Goal: Information Seeking & Learning: Learn about a topic

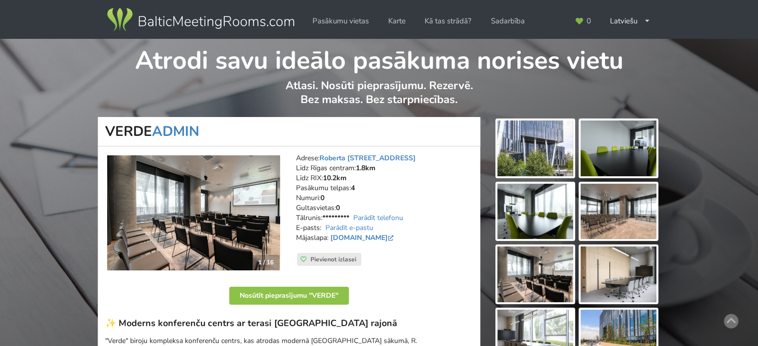
click at [176, 27] on img at bounding box center [200, 20] width 191 height 28
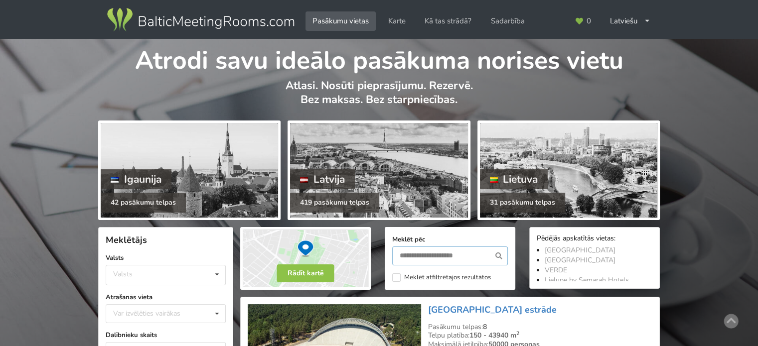
click at [421, 253] on input "text" at bounding box center [450, 256] width 116 height 19
type input "********"
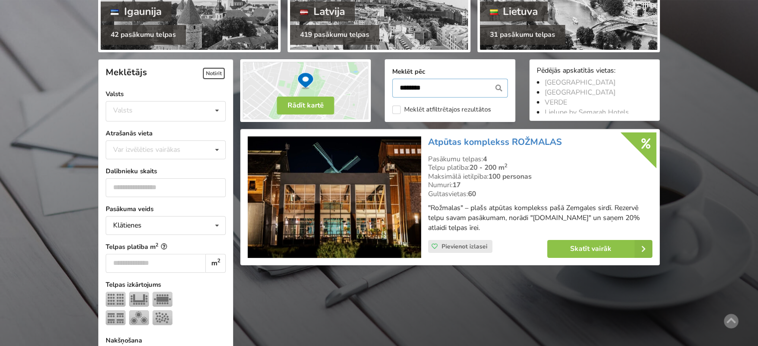
scroll to position [223, 0]
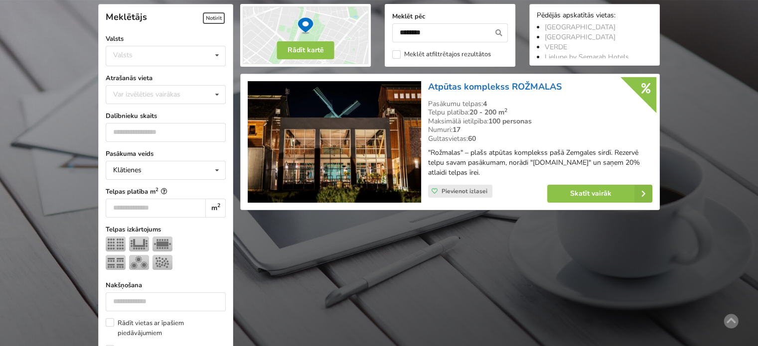
click at [490, 85] on link "Atpūtas komplekss ROŽMALAS" at bounding box center [495, 87] width 134 height 12
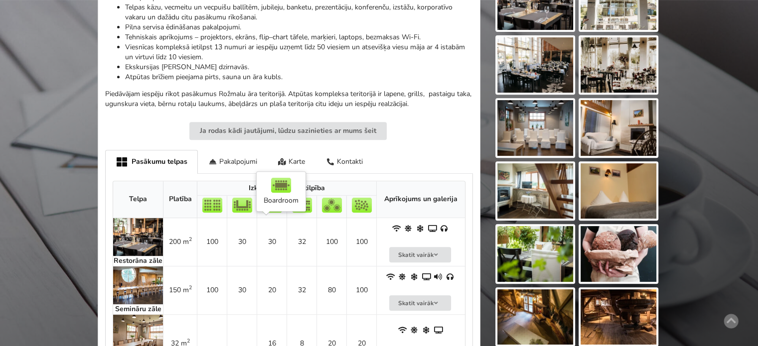
scroll to position [249, 0]
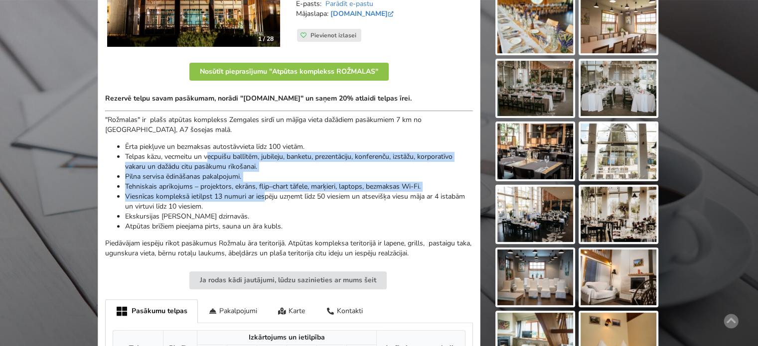
drag, startPoint x: 207, startPoint y: 158, endPoint x: 318, endPoint y: 212, distance: 123.0
click at [304, 209] on ul "Ērta piekļuve un bezmaksas autostāvvieta līdz 100 vietām. Telpas kāzu, vecmeitu…" at bounding box center [289, 187] width 368 height 90
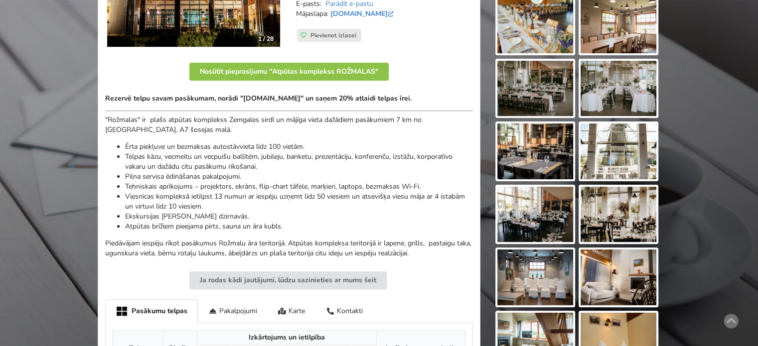
click at [318, 212] on li "Ekskursijas [PERSON_NAME] dzirnavās." at bounding box center [299, 217] width 348 height 10
drag, startPoint x: 239, startPoint y: 98, endPoint x: 428, endPoint y: 105, distance: 189.4
click at [417, 104] on div "Rezervē telpu savam pasākumam, norādi "BalticMeetingRooms.com" un saņem 20% atl…" at bounding box center [289, 176] width 368 height 165
click at [439, 105] on div "Rezervē telpu savam pasākumam, norādi "BalticMeetingRooms.com" un saņem 20% atl…" at bounding box center [289, 176] width 368 height 165
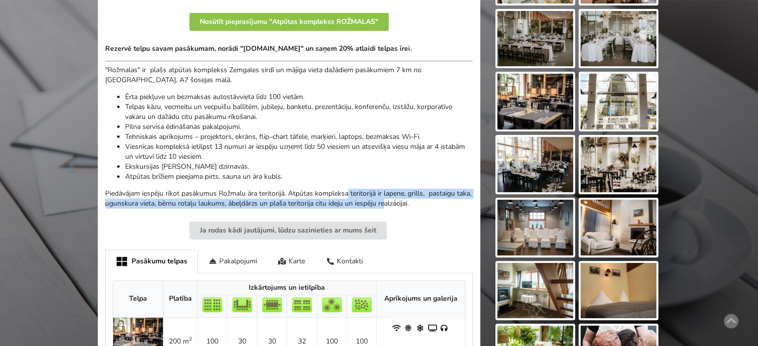
drag, startPoint x: 402, startPoint y: 201, endPoint x: 269, endPoint y: 170, distance: 136.5
click at [288, 175] on div "Rezervē telpu savam pasākumam, norādi "BalticMeetingRooms.com" un saņem 20% atl…" at bounding box center [289, 126] width 368 height 165
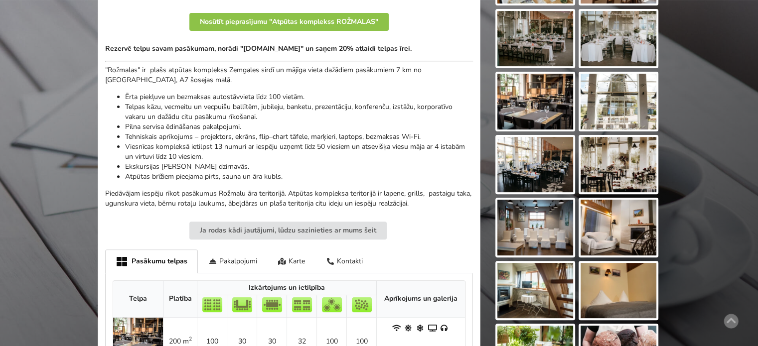
click at [252, 165] on li "Ekskursijas [PERSON_NAME] dzirnavās." at bounding box center [299, 167] width 348 height 10
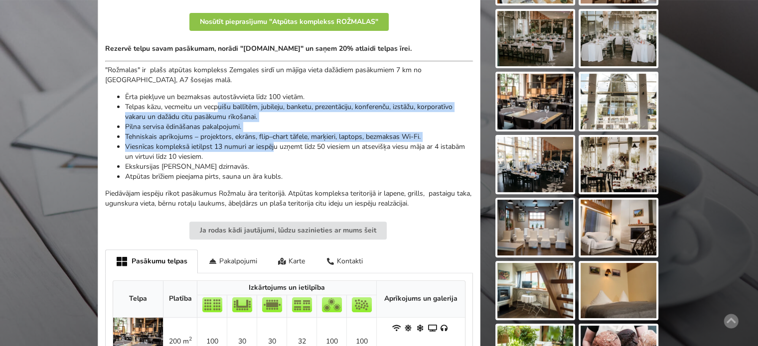
drag, startPoint x: 218, startPoint y: 111, endPoint x: 315, endPoint y: 159, distance: 107.8
click at [300, 155] on ul "Ērta piekļuve un bezmaksas autostāvvieta līdz 100 vietām. Telpas kāzu, vecmeitu…" at bounding box center [289, 137] width 368 height 90
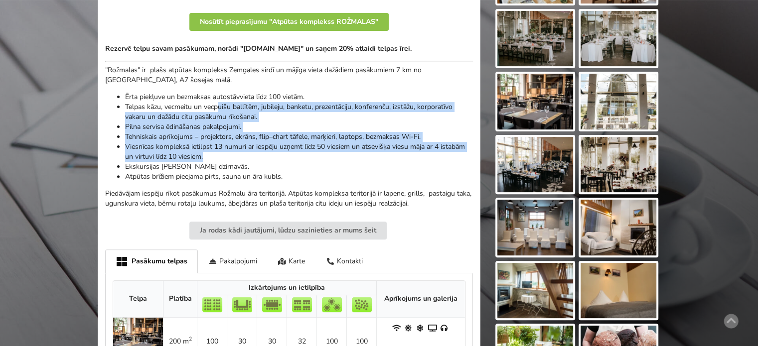
click at [315, 159] on li "Viesnīcas kompleksā ietilpst 13 numuri ar iespēju uzņemt līdz 50 viesiem un ats…" at bounding box center [299, 152] width 348 height 20
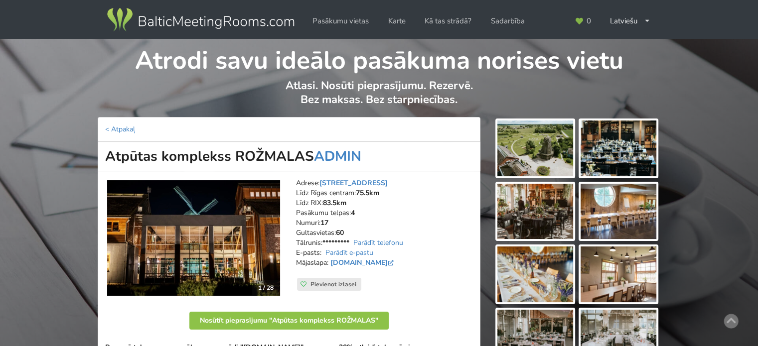
scroll to position [199, 0]
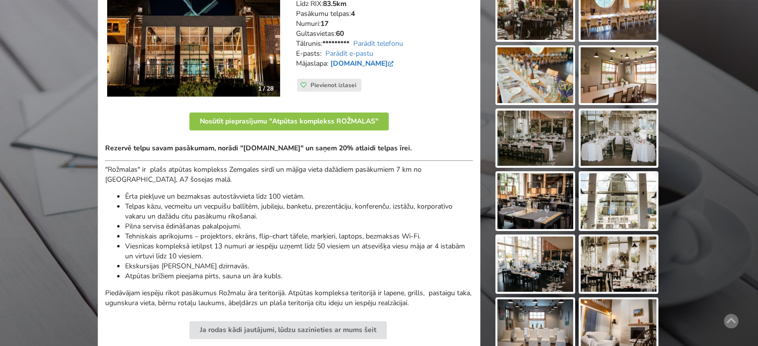
drag, startPoint x: 331, startPoint y: 63, endPoint x: 388, endPoint y: 63, distance: 56.8
click at [388, 63] on strong "[DOMAIN_NAME]" at bounding box center [361, 63] width 67 height 9
copy link "[DOMAIN_NAME]"
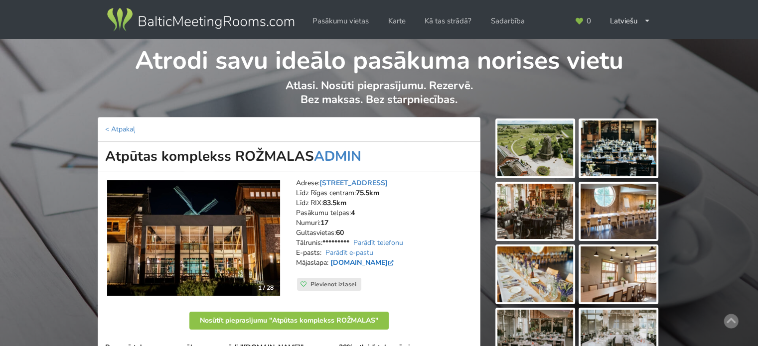
click at [339, 261] on link "[DOMAIN_NAME]" at bounding box center [362, 262] width 65 height 9
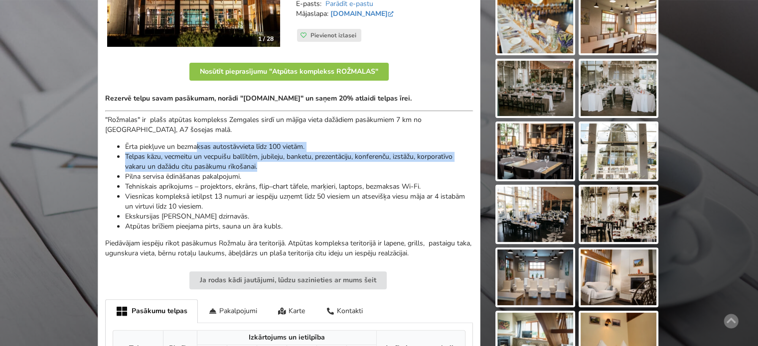
drag, startPoint x: 197, startPoint y: 148, endPoint x: 303, endPoint y: 181, distance: 110.5
click at [303, 179] on ul "Ērta piekļuve un bezmaksas autostāvvieta līdz 100 vietām. Telpas kāzu, vecmeitu…" at bounding box center [289, 187] width 368 height 90
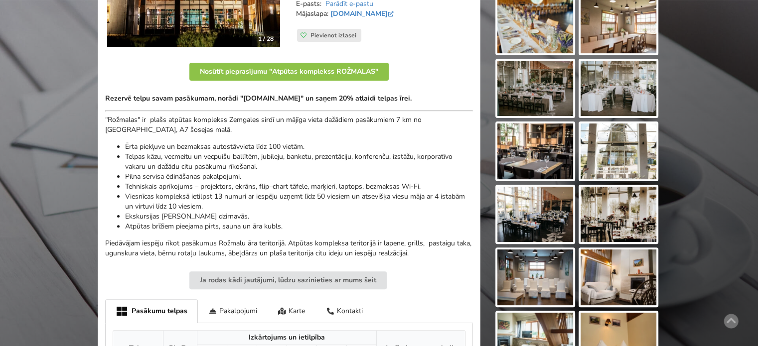
click at [303, 187] on li "Tehniskais aprīkojums – projektors, ekrāns, flip–chart tāfele, marķieri, laptop…" at bounding box center [299, 187] width 348 height 10
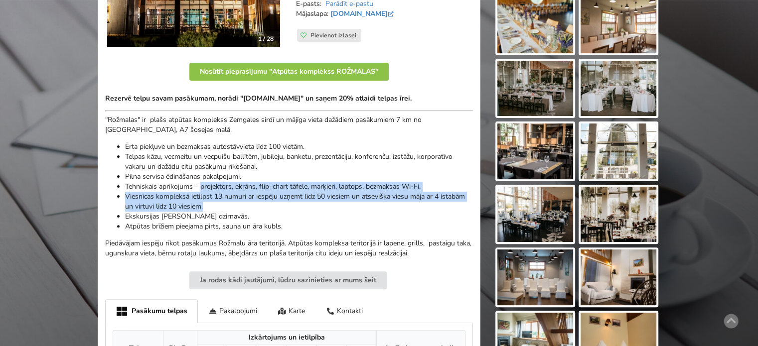
drag, startPoint x: 218, startPoint y: 193, endPoint x: 195, endPoint y: 177, distance: 27.9
click at [200, 181] on ul "Ērta piekļuve un bezmaksas autostāvvieta līdz 100 vietām. Telpas kāzu, vecmeitu…" at bounding box center [289, 187] width 368 height 90
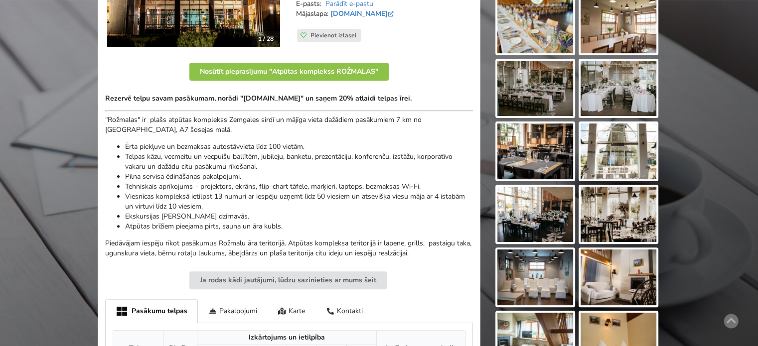
click at [195, 177] on li "Pilna servisa ēdināšanas pakalpojumi." at bounding box center [299, 177] width 348 height 10
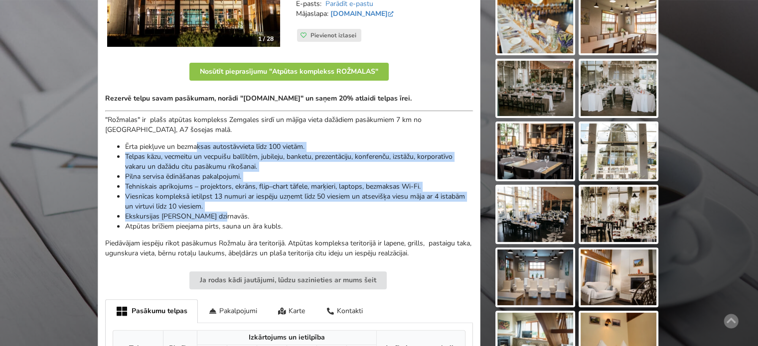
drag, startPoint x: 199, startPoint y: 147, endPoint x: 325, endPoint y: 227, distance: 148.4
click at [323, 225] on ul "Ērta piekļuve un bezmaksas autostāvvieta līdz 100 vietām. Telpas kāzu, vecmeitu…" at bounding box center [289, 187] width 368 height 90
click at [325, 227] on li "Atpūtas brīžiem pieejama pirts, sauna un āra kubls." at bounding box center [299, 227] width 348 height 10
click at [207, 184] on li "Tehniskais aprīkojums – projektors, ekrāns, flip–chart tāfele, marķieri, laptop…" at bounding box center [299, 187] width 348 height 10
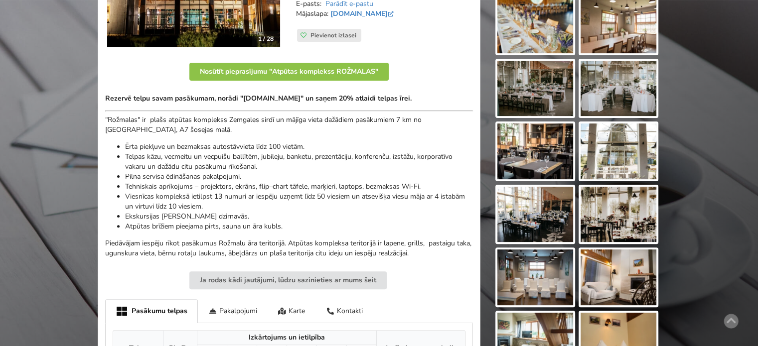
drag, startPoint x: 188, startPoint y: 163, endPoint x: 192, endPoint y: 173, distance: 10.7
click at [192, 168] on li "Telpas kāzu, vecmeitu un vecpuišu ballītēm, jubileju, banketu, prezentāciju, ko…" at bounding box center [299, 162] width 348 height 20
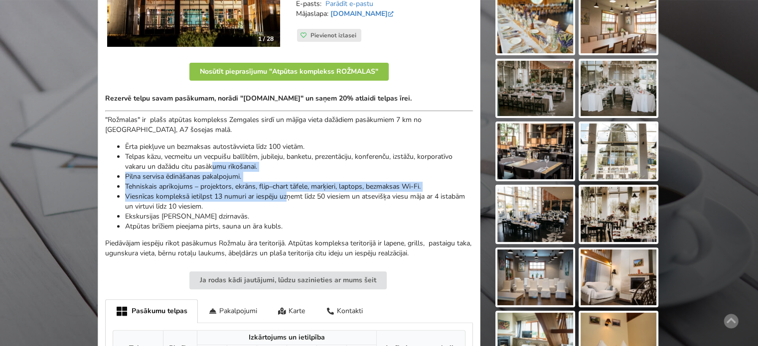
drag, startPoint x: 279, startPoint y: 189, endPoint x: 286, endPoint y: 217, distance: 28.4
click at [287, 210] on ul "Ērta piekļuve un bezmaksas autostāvvieta līdz 100 vietām. Telpas kāzu, vecmeitu…" at bounding box center [289, 187] width 368 height 90
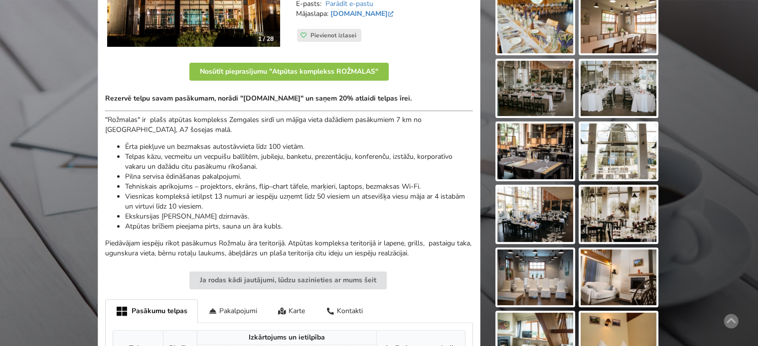
click at [286, 217] on li "Ekskursijas [PERSON_NAME] dzirnavās." at bounding box center [299, 217] width 348 height 10
drag, startPoint x: 213, startPoint y: 210, endPoint x: 181, endPoint y: 193, distance: 36.1
click at [185, 197] on ul "Ērta piekļuve un bezmaksas autostāvvieta līdz 100 vietām. Telpas kāzu, vecmeitu…" at bounding box center [289, 187] width 368 height 90
click at [178, 192] on li "Viesnīcas kompleksā ietilpst 13 numuri ar iespēju uzņemt līdz 50 viesiem un ats…" at bounding box center [299, 202] width 348 height 20
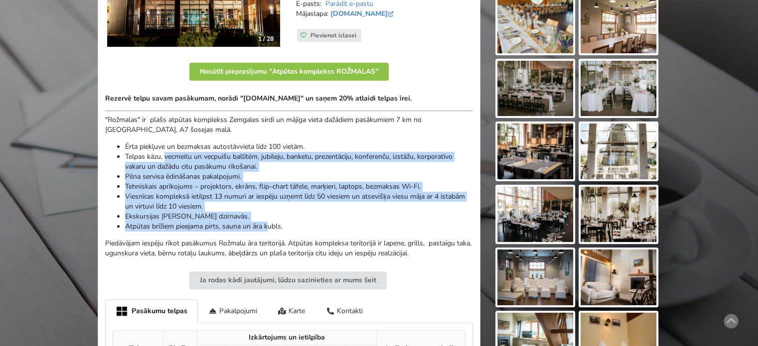
drag, startPoint x: 179, startPoint y: 166, endPoint x: 271, endPoint y: 223, distance: 108.5
click at [271, 223] on ul "Ērta piekļuve un bezmaksas autostāvvieta līdz 100 vietām. Telpas kāzu, vecmeitu…" at bounding box center [289, 187] width 368 height 90
click at [271, 223] on li "Atpūtas brīžiem pieejama pirts, sauna un āra kubls." at bounding box center [299, 227] width 348 height 10
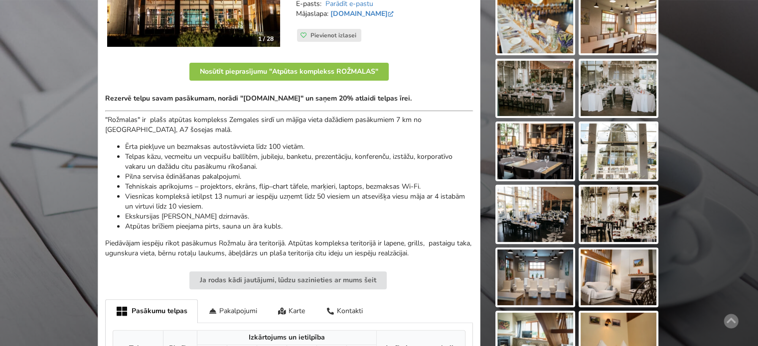
scroll to position [349, 0]
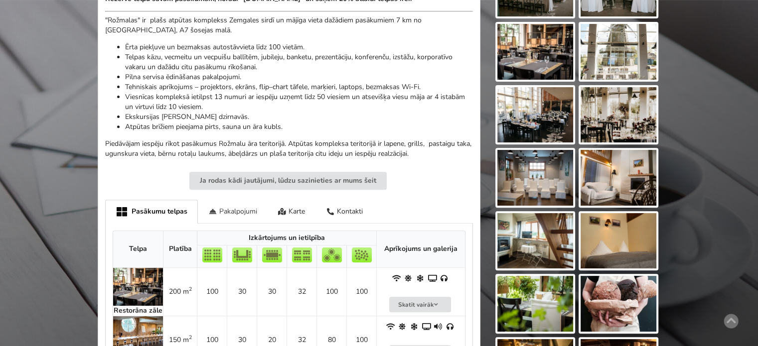
click at [236, 207] on div "Pakalpojumi" at bounding box center [233, 211] width 70 height 23
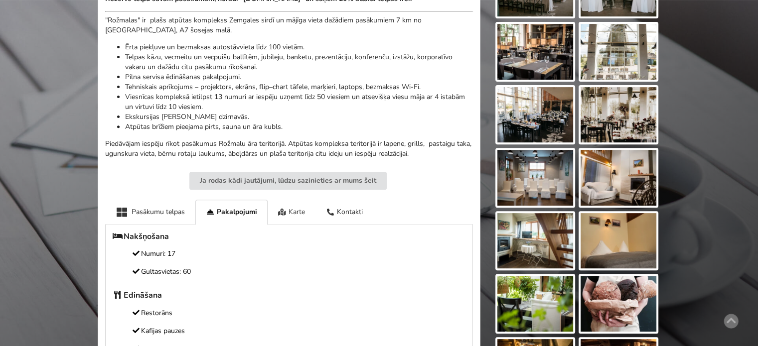
scroll to position [399, 0]
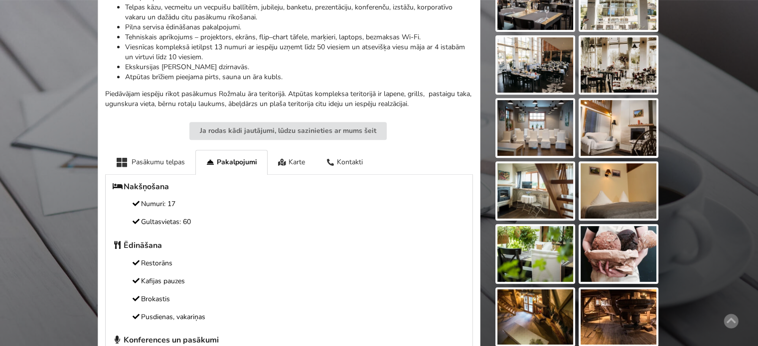
drag, startPoint x: 153, startPoint y: 221, endPoint x: 240, endPoint y: 226, distance: 86.8
click at [240, 226] on p "Gultasvietas: 60" at bounding box center [289, 222] width 353 height 11
drag, startPoint x: 189, startPoint y: 223, endPoint x: 145, endPoint y: 214, distance: 44.7
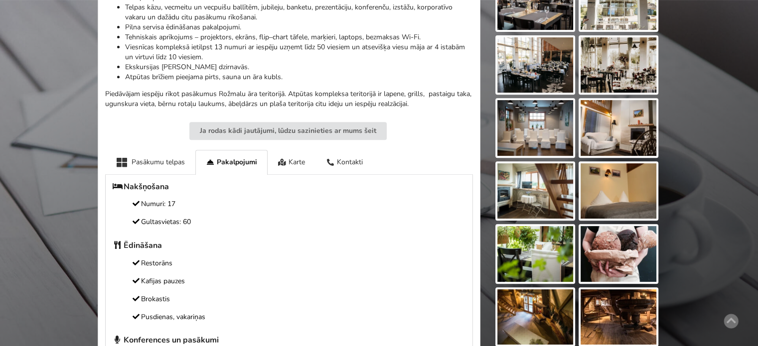
drag, startPoint x: 160, startPoint y: 193, endPoint x: 215, endPoint y: 228, distance: 64.8
click at [183, 162] on div "Pasākumu telpas" at bounding box center [150, 162] width 90 height 24
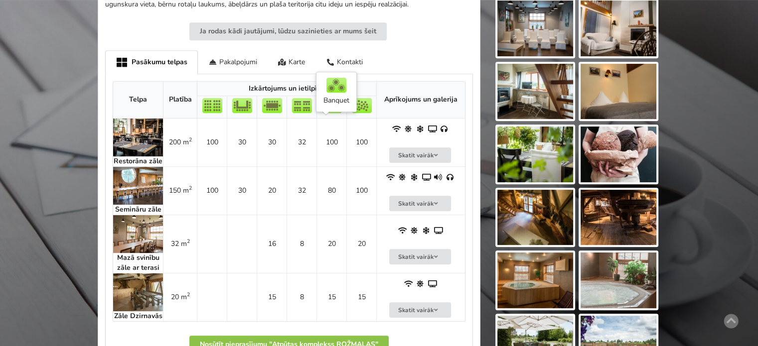
scroll to position [299, 0]
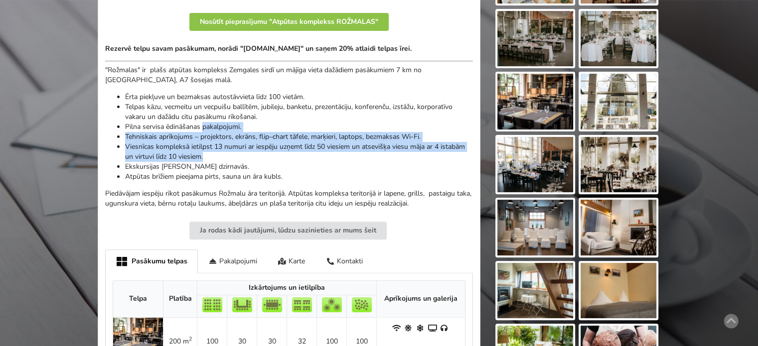
drag, startPoint x: 204, startPoint y: 125, endPoint x: 232, endPoint y: 162, distance: 46.6
click at [231, 162] on ul "Ērta piekļuve un bezmaksas autostāvvieta līdz 100 vietām. Telpas kāzu, vecmeitu…" at bounding box center [289, 137] width 368 height 90
click at [232, 162] on li "Ekskursijas [PERSON_NAME] dzirnavās." at bounding box center [299, 167] width 348 height 10
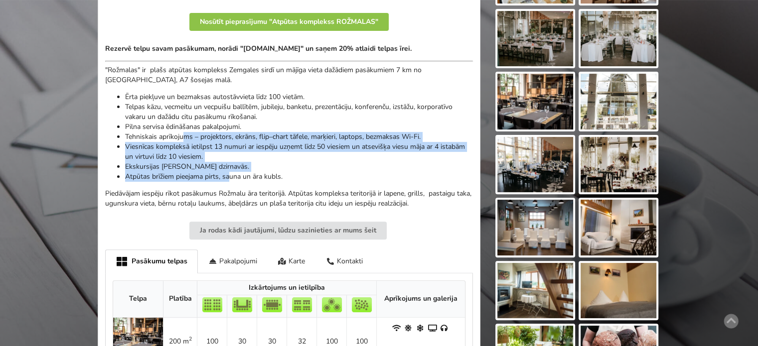
drag, startPoint x: 232, startPoint y: 179, endPoint x: 183, endPoint y: 133, distance: 67.3
click at [183, 133] on ul "Ērta piekļuve un bezmaksas autostāvvieta līdz 100 vietām. Telpas kāzu, vecmeitu…" at bounding box center [289, 137] width 368 height 90
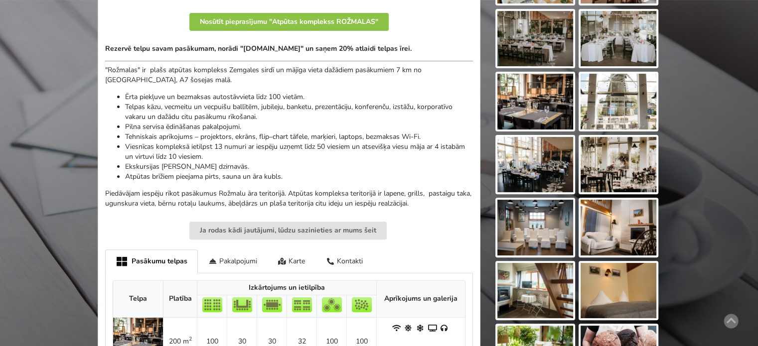
click at [181, 132] on li "Tehniskais aprīkojums – projektors, ekrāns, flip–chart tāfele, marķieri, laptop…" at bounding box center [299, 137] width 348 height 10
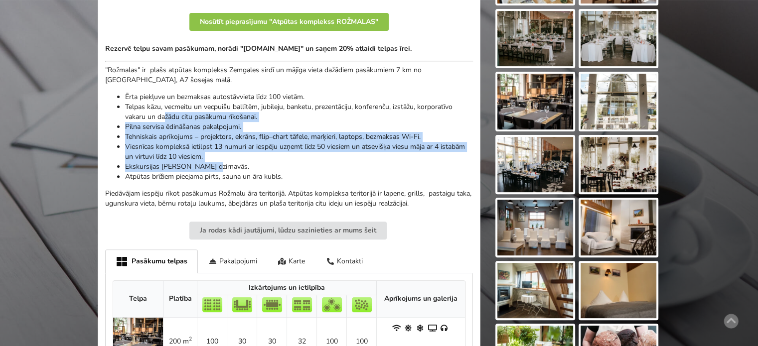
drag, startPoint x: 199, startPoint y: 149, endPoint x: 218, endPoint y: 168, distance: 26.1
click at [217, 168] on ul "Ērta piekļuve un bezmaksas autostāvvieta līdz 100 vietām. Telpas kāzu, vecmeitu…" at bounding box center [289, 137] width 368 height 90
click at [218, 168] on li "Ekskursijas [PERSON_NAME] dzirnavās." at bounding box center [299, 167] width 348 height 10
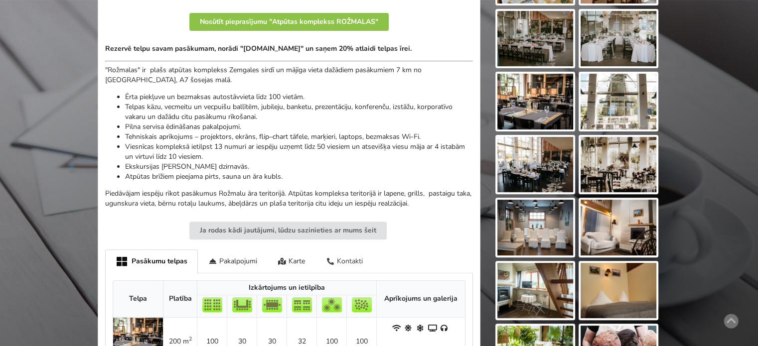
click at [350, 255] on div "Kontakti" at bounding box center [344, 261] width 58 height 23
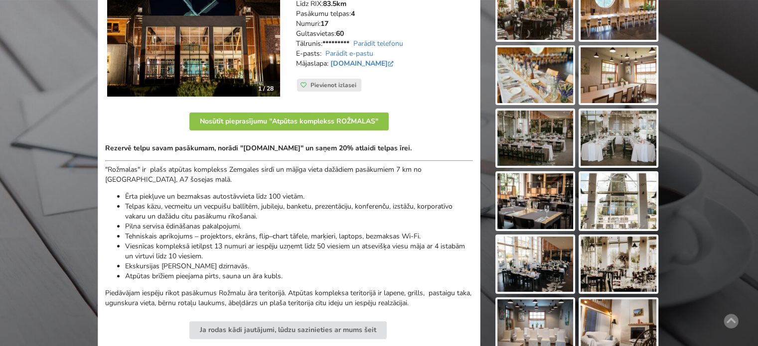
scroll to position [0, 0]
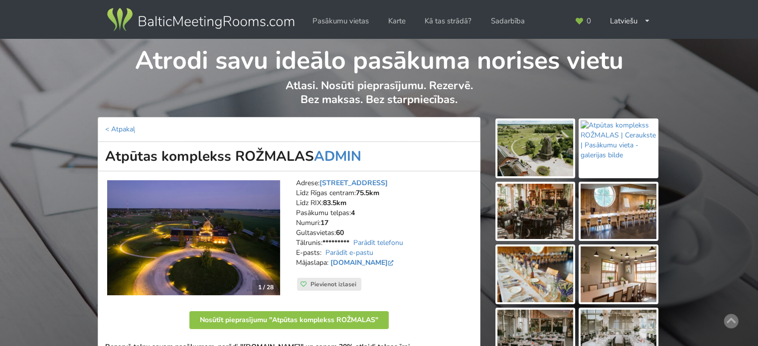
click at [187, 247] on img at bounding box center [193, 237] width 173 height 115
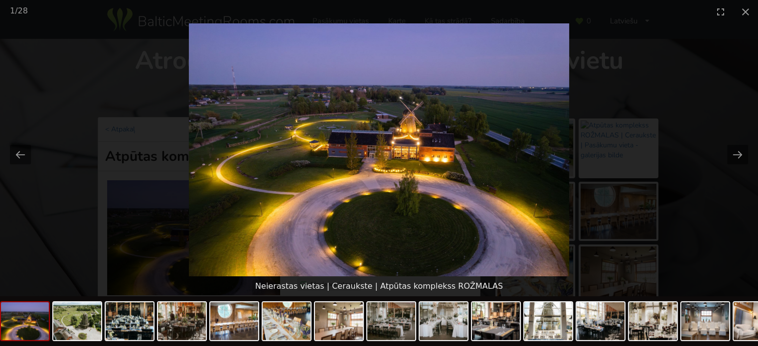
click at [733, 229] on picture at bounding box center [379, 149] width 758 height 253
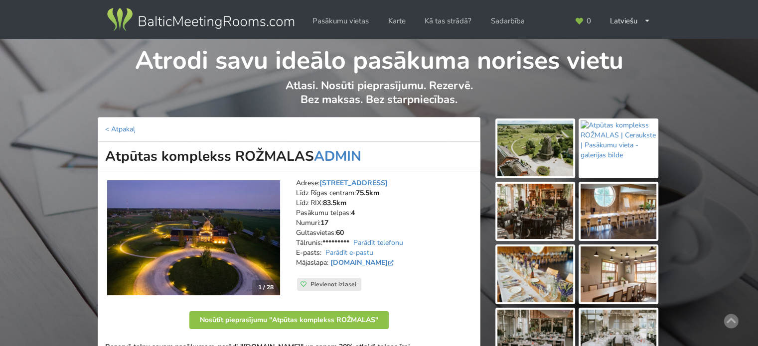
click at [543, 162] on img at bounding box center [535, 149] width 76 height 56
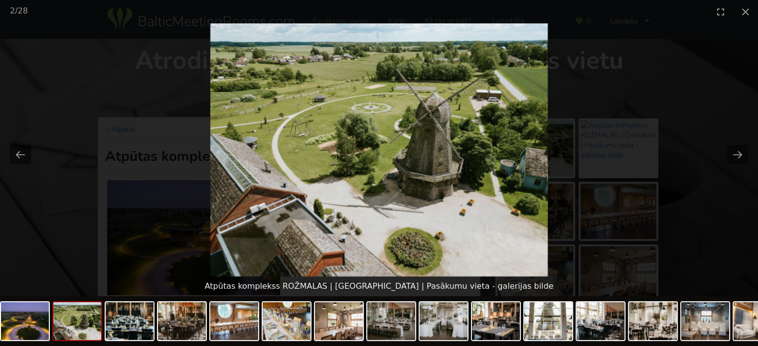
click at [712, 232] on picture at bounding box center [379, 149] width 758 height 253
click at [698, 67] on picture at bounding box center [379, 149] width 758 height 253
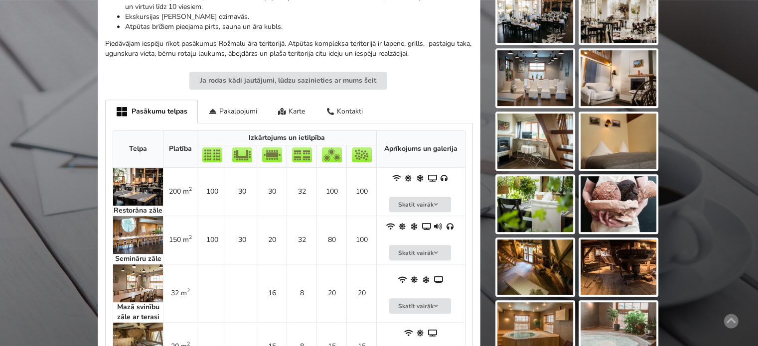
scroll to position [548, 0]
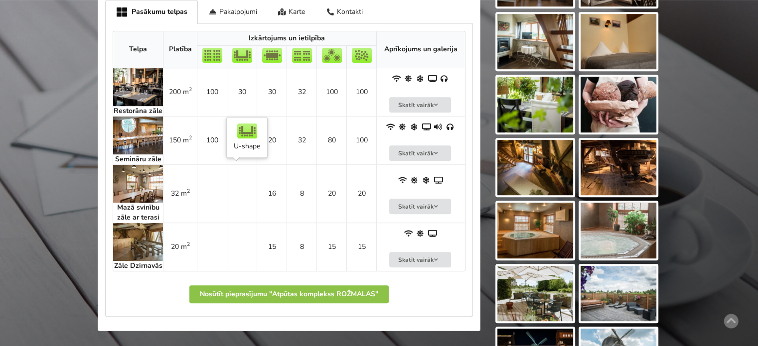
click at [223, 197] on td at bounding box center [212, 193] width 30 height 58
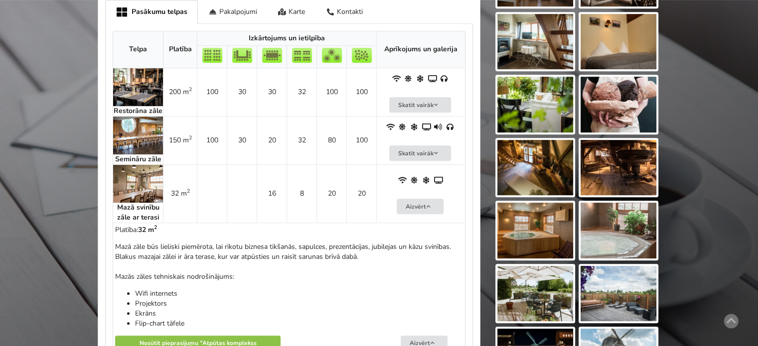
click at [223, 197] on td at bounding box center [212, 193] width 30 height 58
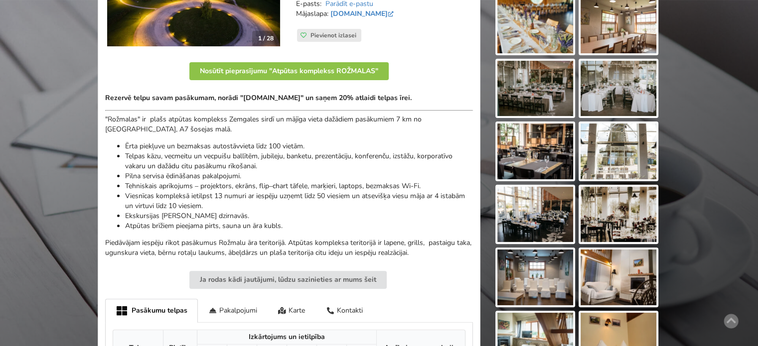
scroll to position [0, 0]
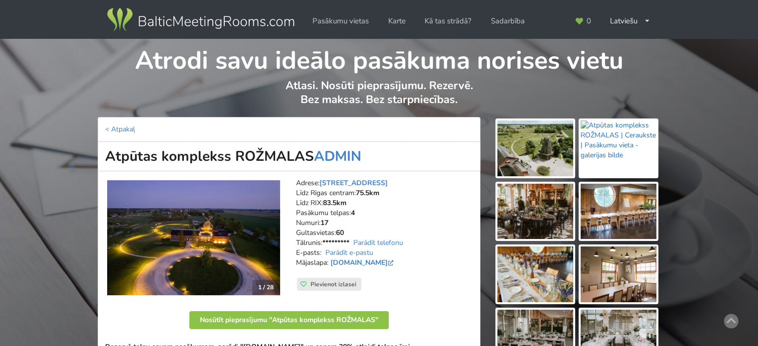
click at [626, 146] on img at bounding box center [618, 149] width 76 height 56
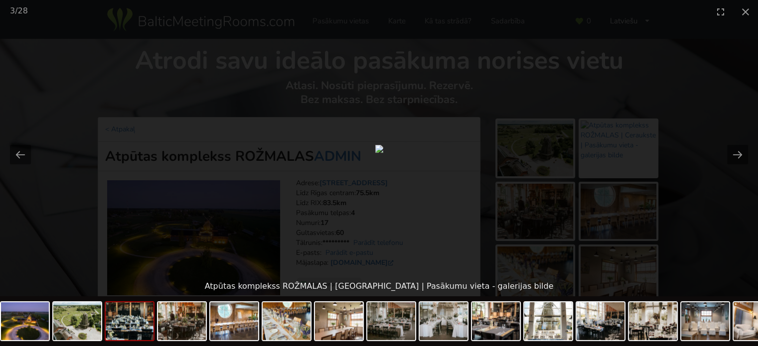
click at [689, 226] on picture at bounding box center [379, 149] width 758 height 253
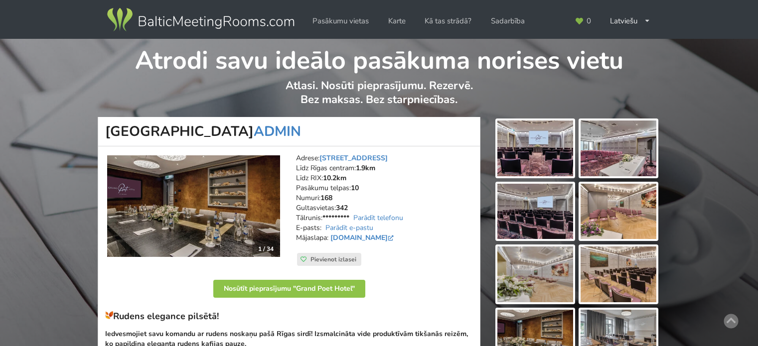
scroll to position [199, 0]
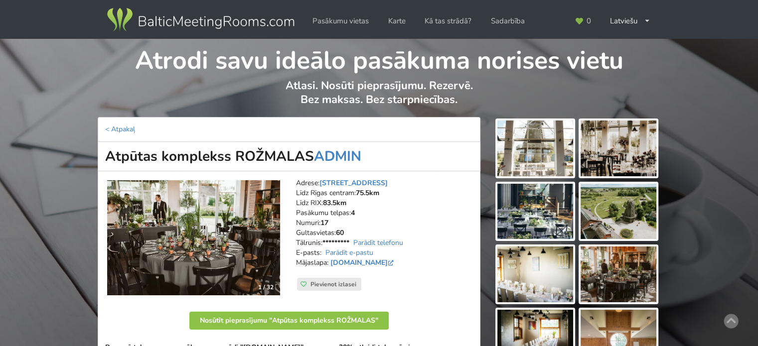
click at [540, 148] on img at bounding box center [535, 149] width 76 height 56
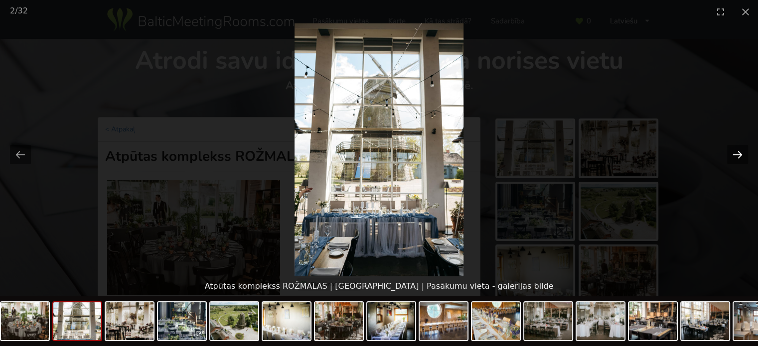
click at [735, 155] on button "Next slide" at bounding box center [737, 154] width 21 height 19
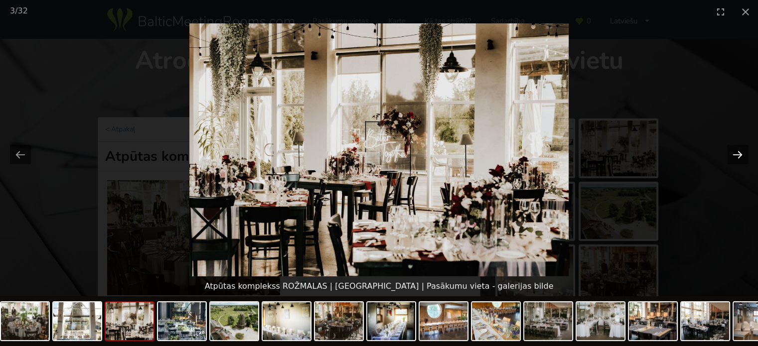
click at [735, 155] on button "Next slide" at bounding box center [737, 154] width 21 height 19
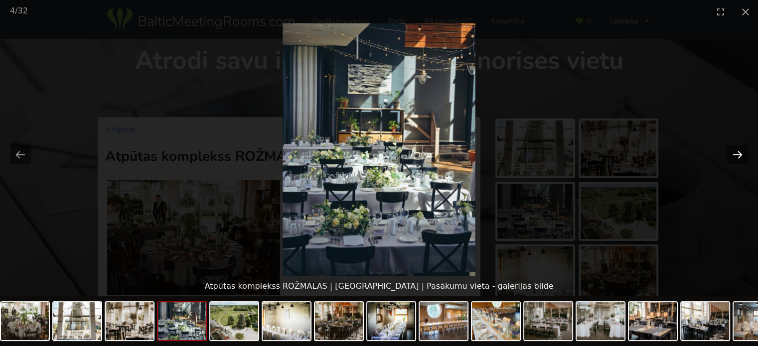
click at [735, 155] on button "Next slide" at bounding box center [737, 154] width 21 height 19
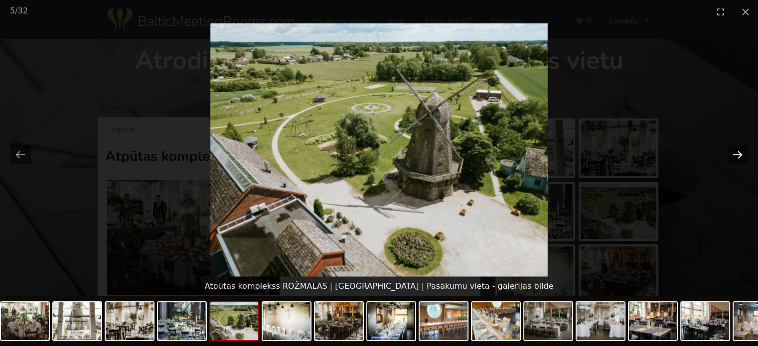
click at [735, 155] on button "Next slide" at bounding box center [737, 154] width 21 height 19
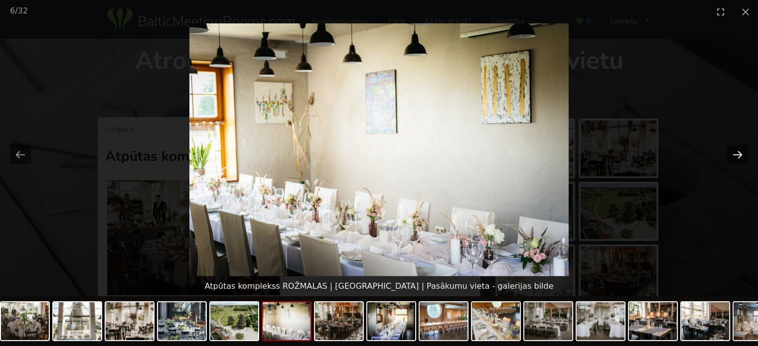
click at [735, 155] on button "Next slide" at bounding box center [737, 154] width 21 height 19
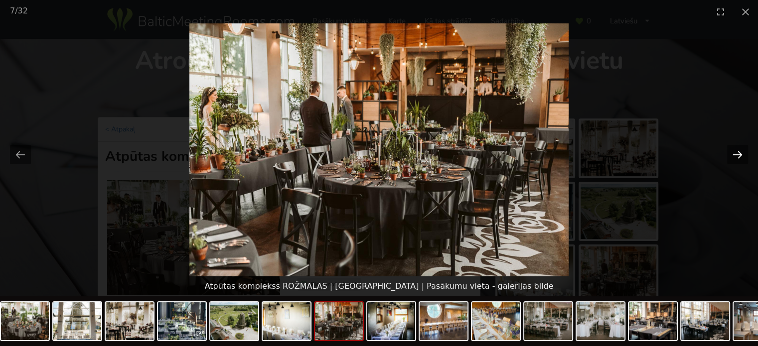
click at [735, 155] on button "Next slide" at bounding box center [737, 154] width 21 height 19
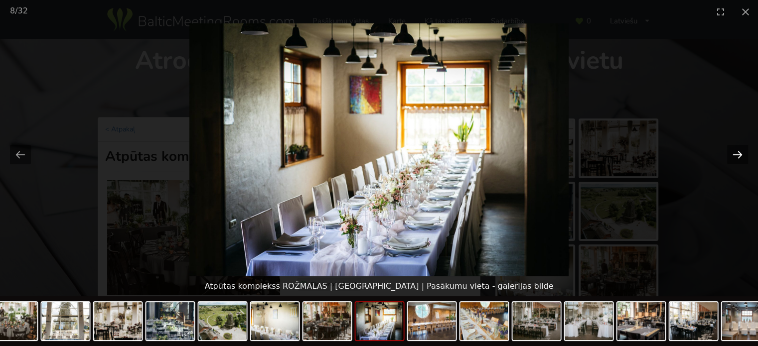
click at [735, 155] on button "Next slide" at bounding box center [737, 154] width 21 height 19
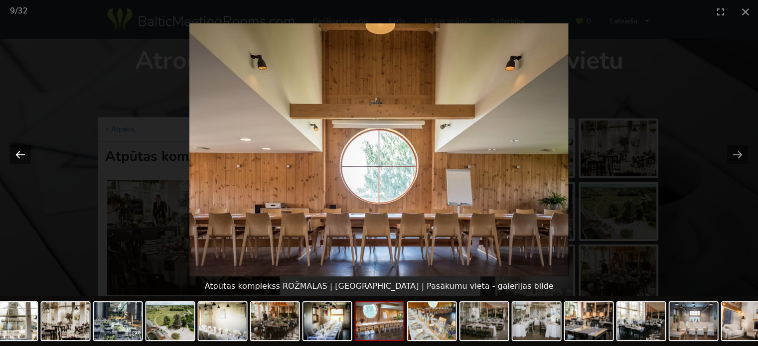
click at [22, 156] on button "Previous slide" at bounding box center [20, 154] width 21 height 19
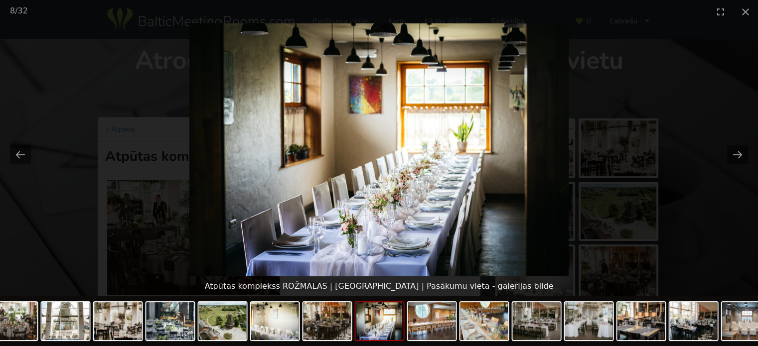
click at [704, 222] on picture at bounding box center [379, 149] width 758 height 253
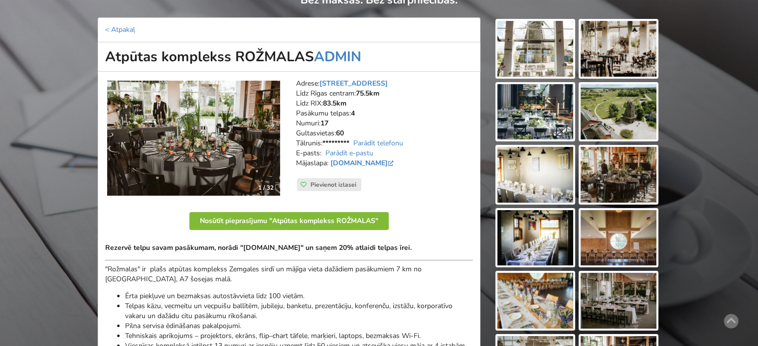
scroll to position [249, 0]
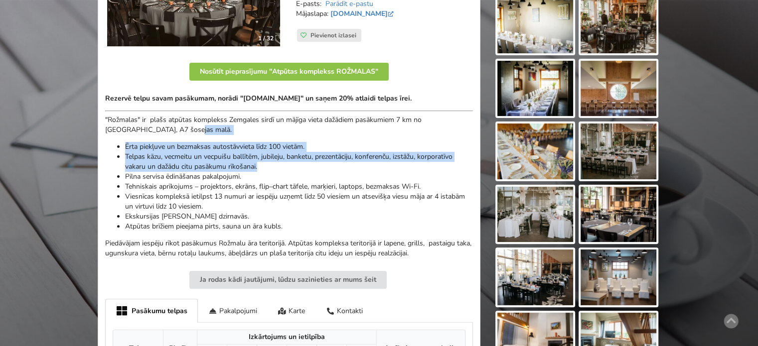
drag, startPoint x: 168, startPoint y: 135, endPoint x: 301, endPoint y: 170, distance: 137.5
click at [298, 169] on div "Rezervē telpu savam pasākumam, norādi "[DOMAIN_NAME]" un saņem 20% atlaidi telp…" at bounding box center [289, 176] width 368 height 165
click at [301, 170] on li "Telpas kāzu, vecmeitu un vecpuišu ballītēm, jubileju, banketu, prezentāciju, ko…" at bounding box center [299, 162] width 348 height 20
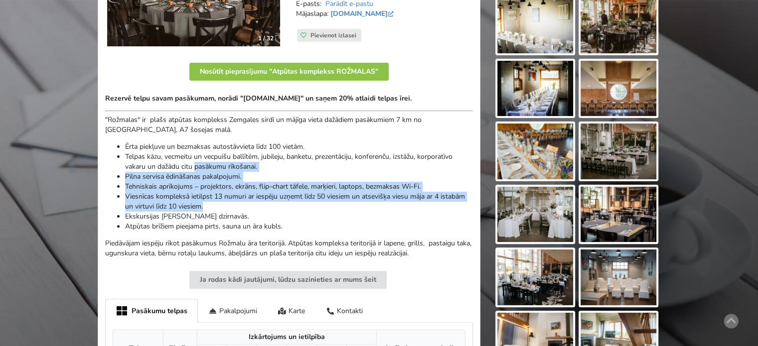
drag, startPoint x: 203, startPoint y: 175, endPoint x: 180, endPoint y: 155, distance: 30.7
click at [184, 158] on ul "Ērta piekļuve un bezmaksas autostāvvieta līdz 100 vietām. Telpas kāzu, vecmeitu…" at bounding box center [289, 187] width 368 height 90
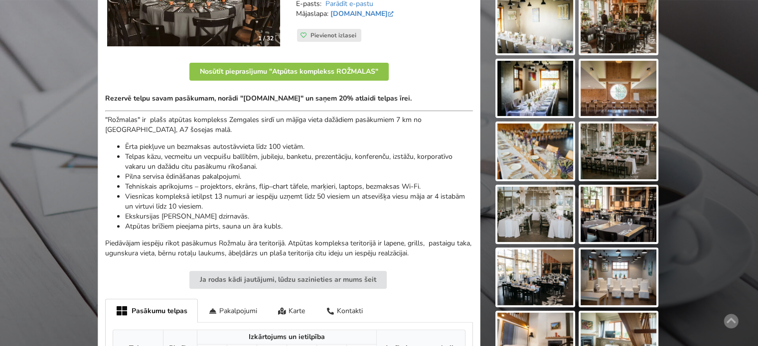
click at [180, 154] on li "Telpas kāzu, vecmeitu un vecpuišu ballītēm, jubileju, banketu, prezentāciju, ko…" at bounding box center [299, 162] width 348 height 20
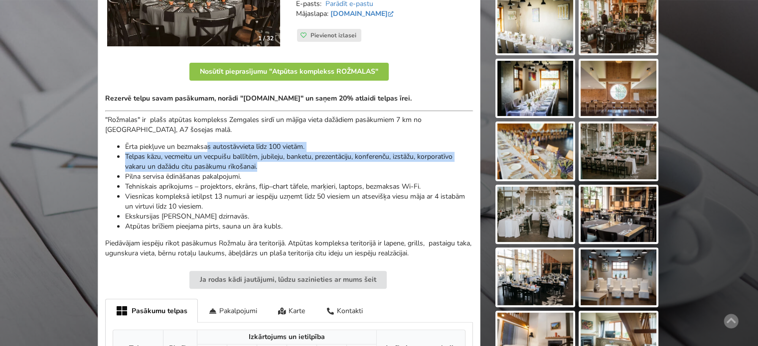
drag, startPoint x: 213, startPoint y: 145, endPoint x: 309, endPoint y: 183, distance: 103.3
click at [297, 174] on ul "Ērta piekļuve un bezmaksas autostāvvieta līdz 100 vietām. Telpas kāzu, vecmeitu…" at bounding box center [289, 187] width 368 height 90
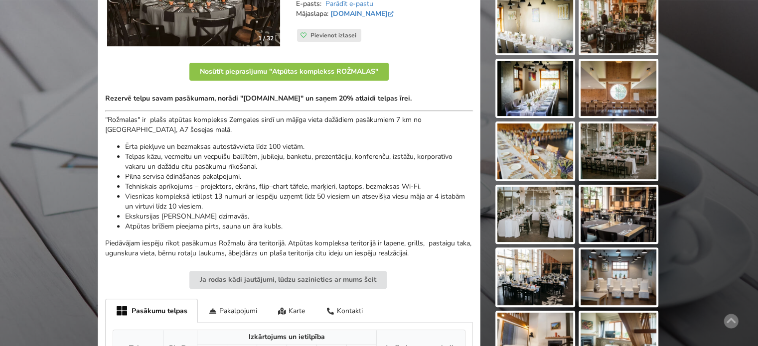
click at [312, 185] on li "Tehniskais aprīkojums – projektors, ekrāns, flip–chart tāfele, marķieri, laptop…" at bounding box center [299, 187] width 348 height 10
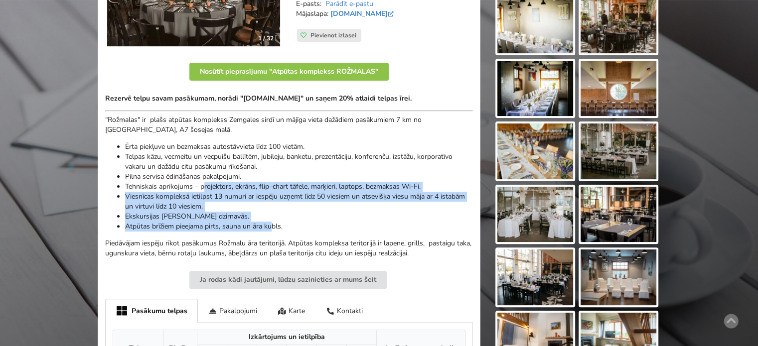
drag, startPoint x: 265, startPoint y: 220, endPoint x: 167, endPoint y: 169, distance: 109.8
click at [185, 179] on ul "Ērta piekļuve un bezmaksas autostāvvieta līdz 100 vietām. Telpas kāzu, vecmeitu…" at bounding box center [289, 187] width 368 height 90
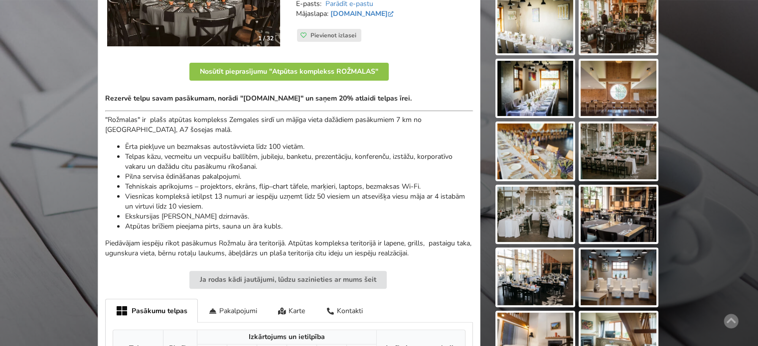
click at [167, 169] on li "Telpas kāzu, vecmeitu un vecpuišu ballītēm, jubileju, banketu, prezentāciju, ko…" at bounding box center [299, 162] width 348 height 20
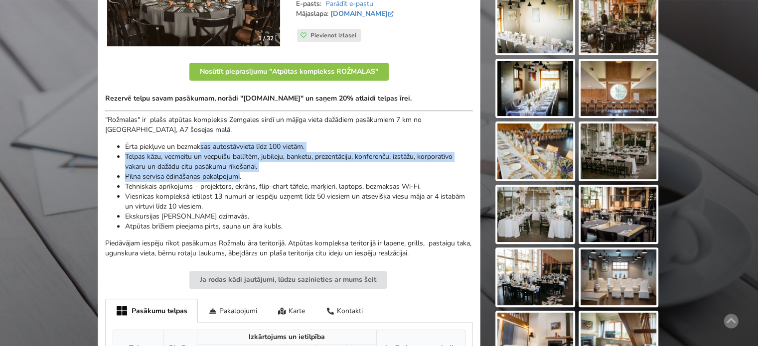
click at [269, 202] on ul "Ērta piekļuve un bezmaksas autostāvvieta līdz 100 vietām. Telpas kāzu, vecmeitu…" at bounding box center [289, 187] width 368 height 90
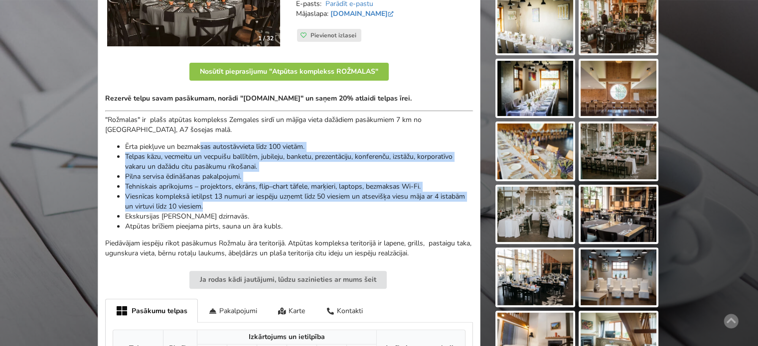
click at [271, 205] on li "Viesnīcas kompleksā ietilpst 13 numuri ar iespēju uzņemt līdz 50 viesiem un ats…" at bounding box center [299, 202] width 348 height 20
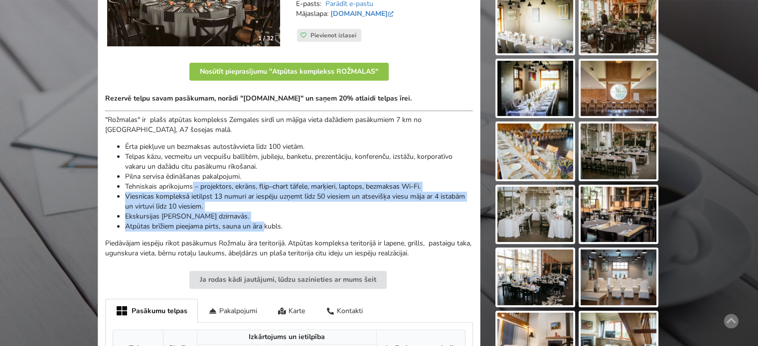
drag, startPoint x: 193, startPoint y: 185, endPoint x: 173, endPoint y: 169, distance: 25.5
click at [174, 169] on ul "Ērta piekļuve un bezmaksas autostāvvieta līdz 100 vietām. Telpas kāzu, vecmeitu…" at bounding box center [289, 187] width 368 height 90
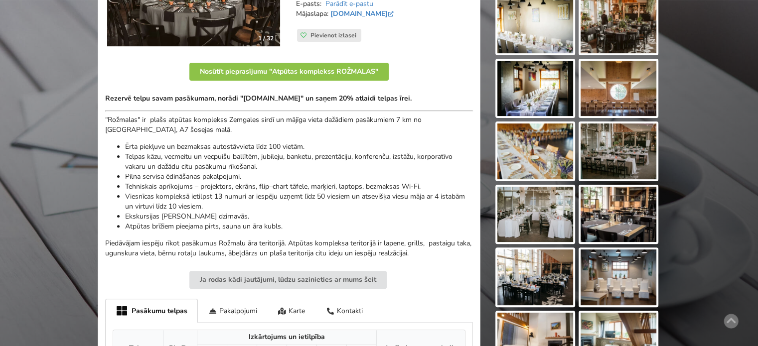
click at [173, 169] on li "Telpas kāzu, vecmeitu un vecpuišu ballītēm, jubileju, banketu, prezentāciju, ko…" at bounding box center [299, 162] width 348 height 20
drag, startPoint x: 197, startPoint y: 161, endPoint x: 265, endPoint y: 223, distance: 92.4
click at [263, 221] on ul "Ērta piekļuve un bezmaksas autostāvvieta līdz 100 vietām. Telpas kāzu, vecmeitu…" at bounding box center [289, 187] width 368 height 90
click at [265, 225] on li "Atpūtas brīžiem pieejama pirts, sauna un āra kubls." at bounding box center [299, 227] width 348 height 10
drag, startPoint x: 307, startPoint y: 231, endPoint x: 167, endPoint y: 198, distance: 143.7
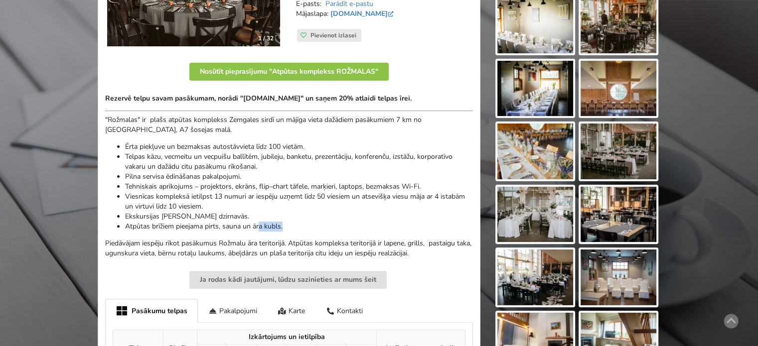
click at [224, 215] on div "Rezervē telpu savam pasākumam, norādi "[DOMAIN_NAME]" un saņem 20% atlaidi telp…" at bounding box center [289, 176] width 368 height 165
click at [152, 193] on li "Viesnīcas kompleksā ietilpst 13 numuri ar iespēju uzņemt līdz 50 viesiem un ats…" at bounding box center [299, 202] width 348 height 20
drag, startPoint x: 149, startPoint y: 170, endPoint x: 215, endPoint y: 229, distance: 88.6
click at [215, 229] on ul "Ērta piekļuve un bezmaksas autostāvvieta līdz 100 vietām. Telpas kāzu, vecmeitu…" at bounding box center [289, 187] width 368 height 90
click at [215, 229] on li "Atpūtas brīžiem pieejama pirts, sauna un āra kubls." at bounding box center [299, 227] width 348 height 10
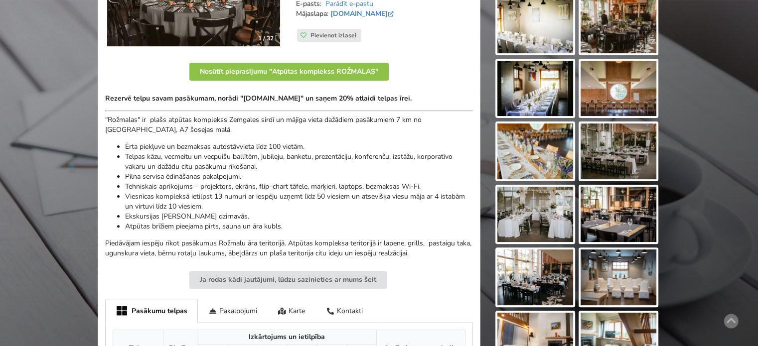
drag, startPoint x: 221, startPoint y: 224, endPoint x: 157, endPoint y: 205, distance: 66.5
click at [166, 208] on div "Rezervē telpu savam pasākumam, norādi "[DOMAIN_NAME]" un saņem 20% atlaidi telp…" at bounding box center [289, 176] width 368 height 165
drag, startPoint x: 134, startPoint y: 200, endPoint x: 137, endPoint y: 169, distance: 31.0
click at [134, 199] on li "Viesnīcas kompleksā ietilpst 13 numuri ar iespēju uzņemt līdz 50 viesiem un ats…" at bounding box center [299, 202] width 348 height 20
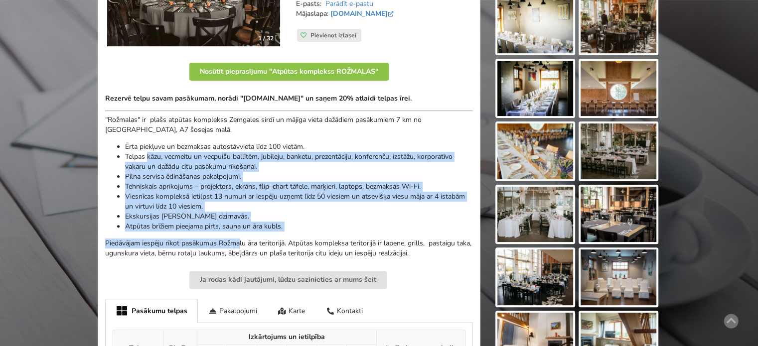
drag, startPoint x: 201, startPoint y: 201, endPoint x: 245, endPoint y: 241, distance: 59.6
click at [244, 241] on div "Rezervē telpu savam pasākumam, norādi "[DOMAIN_NAME]" un saņem 20% atlaidi telp…" at bounding box center [289, 176] width 368 height 165
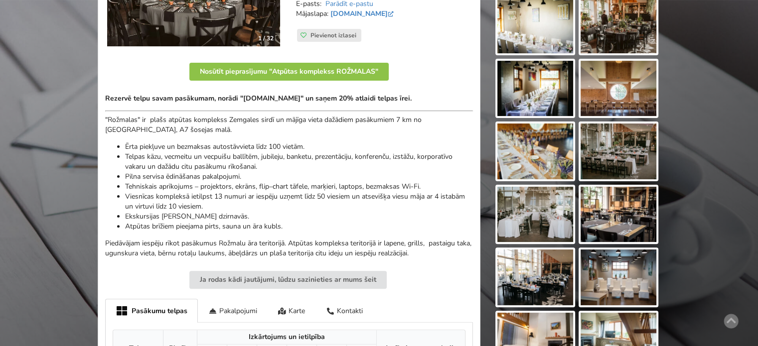
click at [245, 241] on p "Piedāvājam iespēju rīkot pasākumus Rožmalu āra teritorijā. Atpūtas kompleksa te…" at bounding box center [289, 249] width 368 height 20
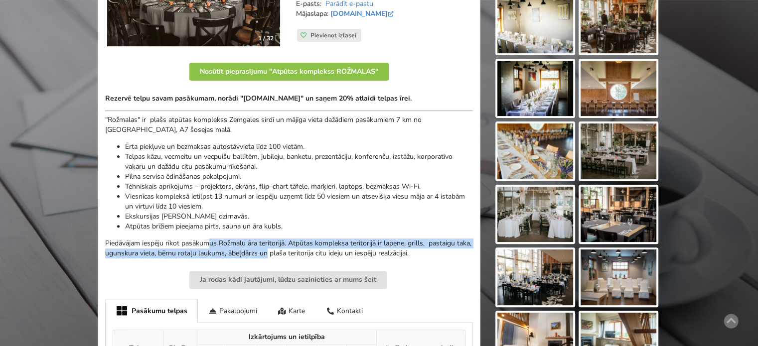
drag, startPoint x: 283, startPoint y: 252, endPoint x: 181, endPoint y: 237, distance: 103.7
click at [185, 237] on div "Rezervē telpu savam pasākumam, norādi "[DOMAIN_NAME]" un saņem 20% atlaidi telp…" at bounding box center [289, 176] width 368 height 165
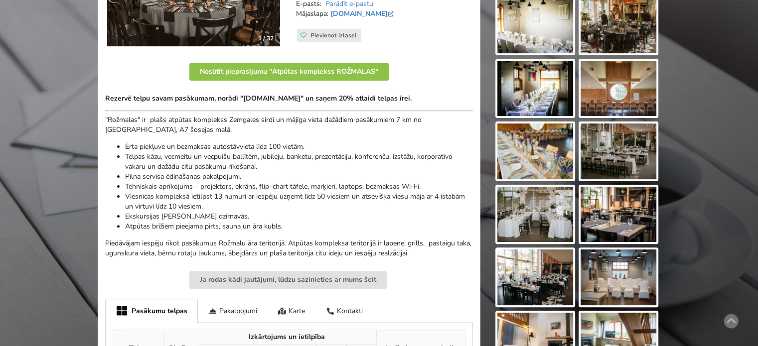
click at [175, 235] on div "Rezervē telpu savam pasākumam, norādi "[DOMAIN_NAME]" un saņem 20% atlaidi telp…" at bounding box center [289, 176] width 368 height 165
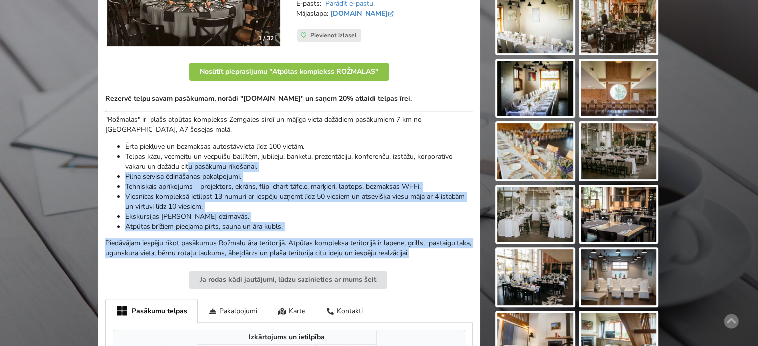
drag, startPoint x: 227, startPoint y: 185, endPoint x: 454, endPoint y: 255, distance: 238.1
click at [454, 255] on div "Rezervē telpu savam pasākumam, norādi "[DOMAIN_NAME]" un saņem 20% atlaidi telp…" at bounding box center [289, 176] width 368 height 165
click at [454, 255] on p "Piedāvājam iespēju rīkot pasākumus Rožmalu āra teritorijā. Atpūtas kompleksa te…" at bounding box center [289, 249] width 368 height 20
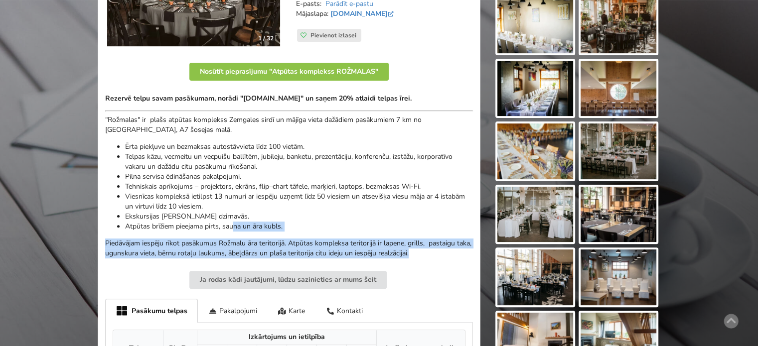
drag, startPoint x: 448, startPoint y: 253, endPoint x: 229, endPoint y: 223, distance: 221.2
click at [230, 223] on div "Rezervē telpu savam pasākumam, norādi "[DOMAIN_NAME]" un saņem 20% atlaidi telp…" at bounding box center [289, 176] width 368 height 165
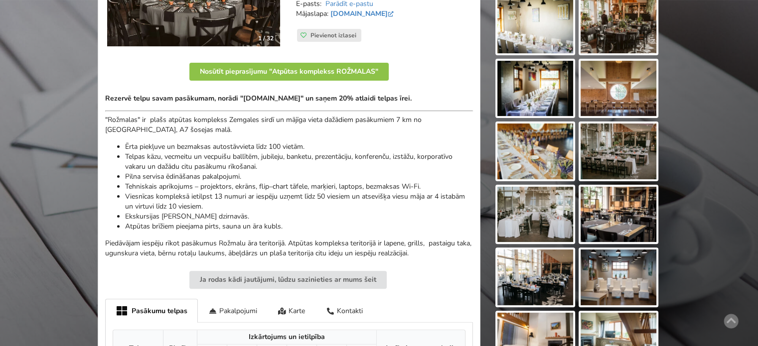
drag, startPoint x: 228, startPoint y: 222, endPoint x: 211, endPoint y: 191, distance: 35.2
click at [228, 222] on li "Atpūtas brīžiem pieejama pirts, sauna un āra kubls." at bounding box center [299, 227] width 348 height 10
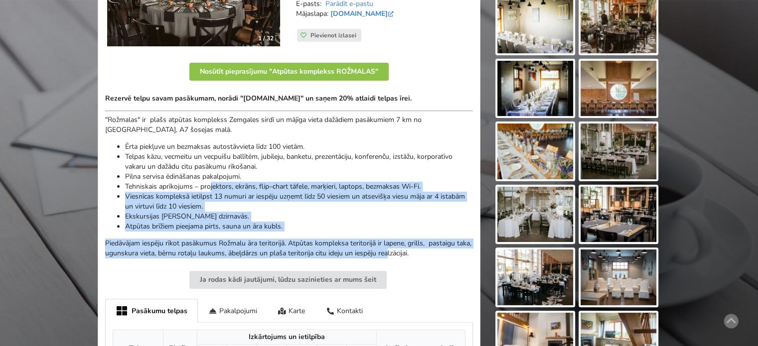
drag, startPoint x: 277, startPoint y: 227, endPoint x: 428, endPoint y: 252, distance: 153.6
click at [425, 253] on div "Rezervē telpu savam pasākumam, norādi "[DOMAIN_NAME]" un saņem 20% atlaidi telp…" at bounding box center [289, 176] width 368 height 165
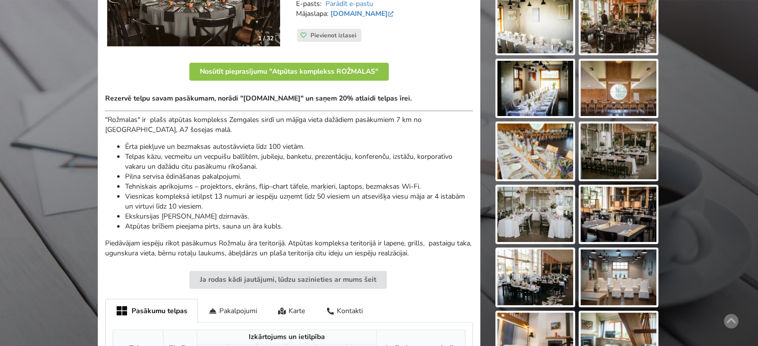
click at [428, 252] on p "Piedāvājam iespēju rīkot pasākumus Rožmalu āra teritorijā. Atpūtas kompleksa te…" at bounding box center [289, 249] width 368 height 20
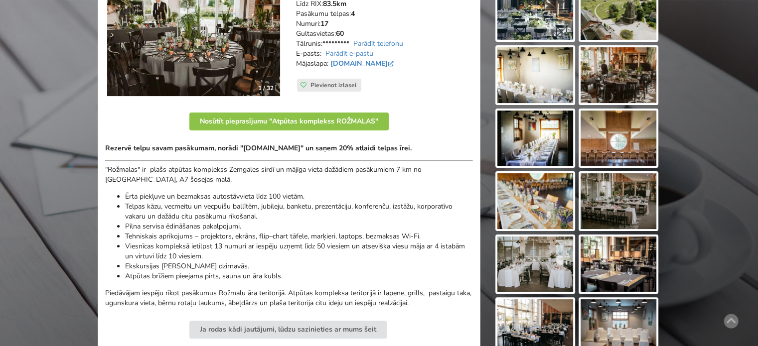
scroll to position [448, 0]
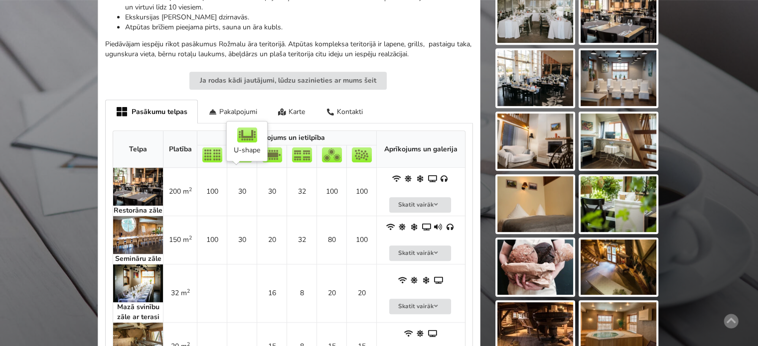
drag, startPoint x: 248, startPoint y: 171, endPoint x: 257, endPoint y: 177, distance: 10.7
click at [248, 171] on td "30" at bounding box center [242, 192] width 30 height 48
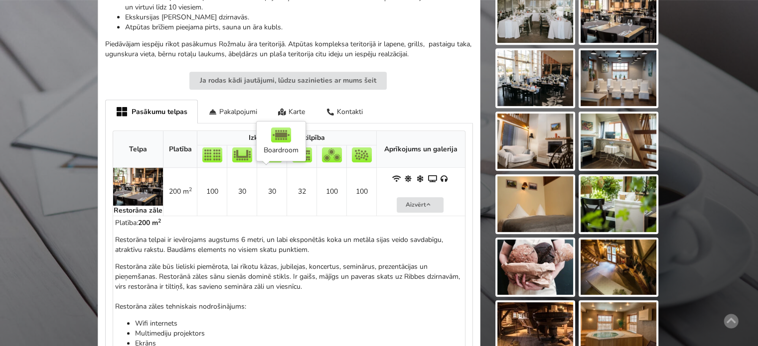
click at [283, 190] on td "30" at bounding box center [272, 192] width 30 height 48
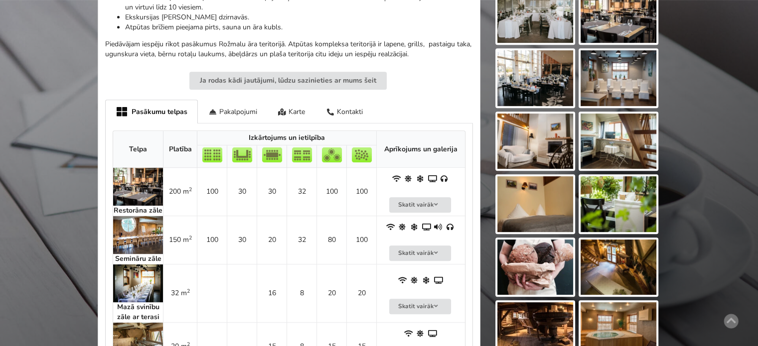
click at [283, 190] on td "30" at bounding box center [272, 192] width 30 height 48
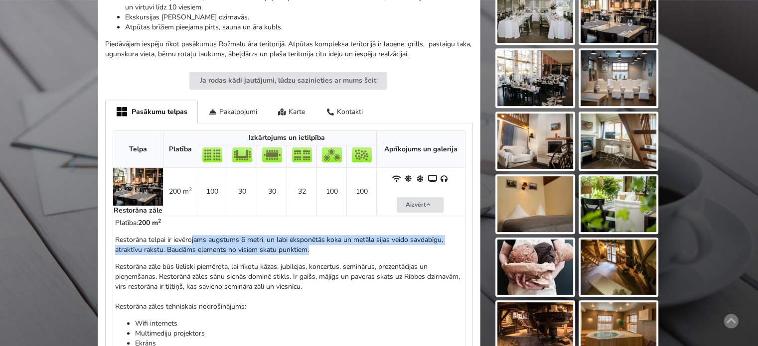
drag, startPoint x: 279, startPoint y: 243, endPoint x: 333, endPoint y: 249, distance: 54.1
click at [333, 249] on p "Restorāna telpai ir ievērojams augstums 6 metri, un labi eksponētās koka un met…" at bounding box center [289, 245] width 348 height 20
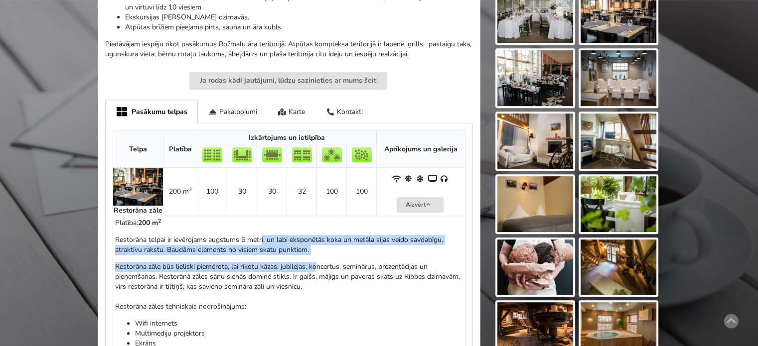
click at [317, 264] on div "Restorāna telpai ir ievērojams augstums 6 metri, un labi eksponētās koka un met…" at bounding box center [289, 323] width 348 height 177
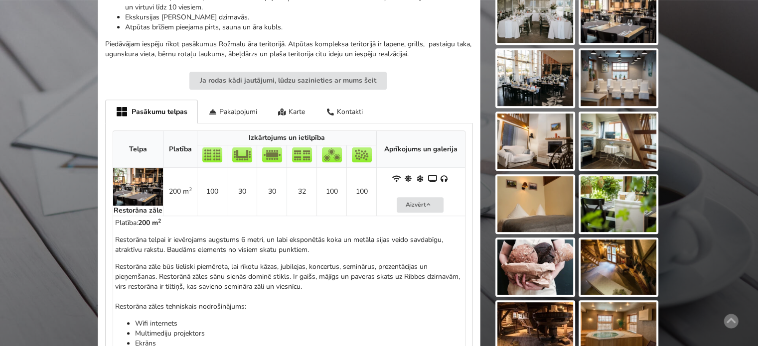
click at [323, 269] on p "Restorāna zāle būs lieliski piemērota, lai rīkotu kāzas, jubilejas, koncertus, …" at bounding box center [289, 287] width 348 height 50
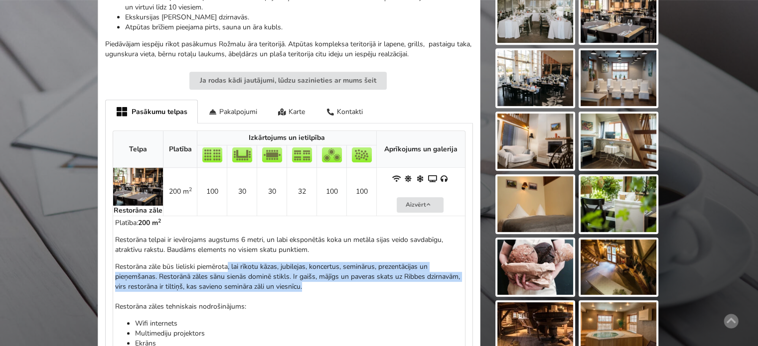
drag, startPoint x: 239, startPoint y: 272, endPoint x: 199, endPoint y: 263, distance: 40.4
click at [209, 266] on p "Restorāna zāle būs lieliski piemērota, lai rīkotu kāzas, jubilejas, koncertus, …" at bounding box center [289, 287] width 348 height 50
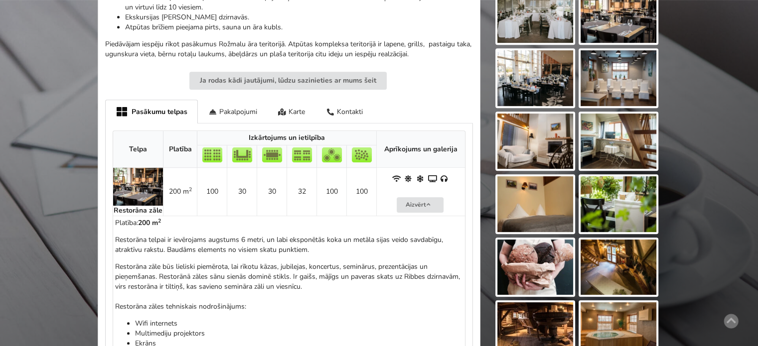
click at [199, 263] on p "Restorāna zāle būs lieliski piemērota, lai rīkotu kāzas, jubilejas, koncertus, …" at bounding box center [289, 287] width 348 height 50
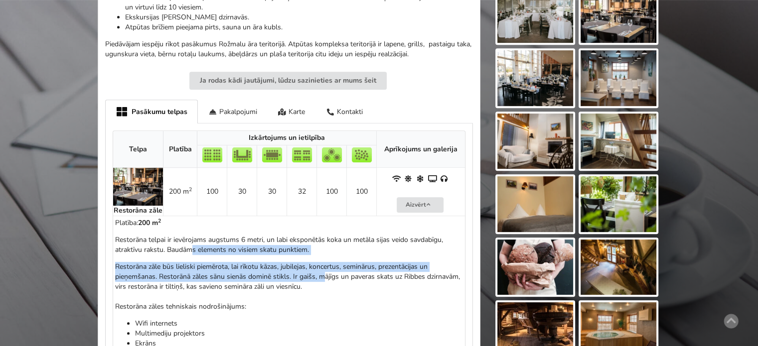
drag, startPoint x: 263, startPoint y: 255, endPoint x: 338, endPoint y: 280, distance: 80.0
click at [337, 280] on div "Restorāna telpai ir ievērojams augstums 6 metri, un labi eksponētās koka un met…" at bounding box center [289, 323] width 348 height 177
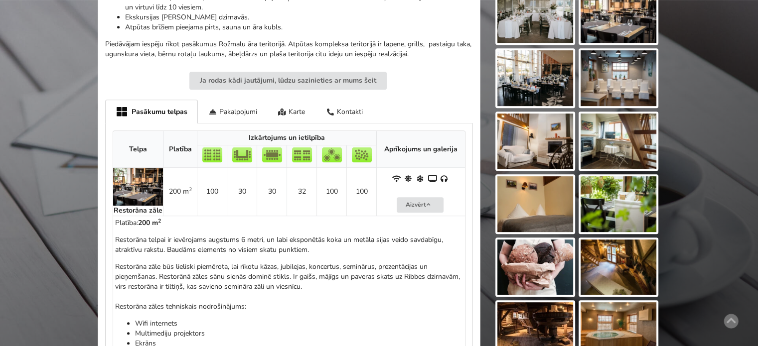
click at [338, 280] on p "Restorāna zāle būs lieliski piemērota, lai rīkotu kāzas, jubilejas, koncertus, …" at bounding box center [289, 287] width 348 height 50
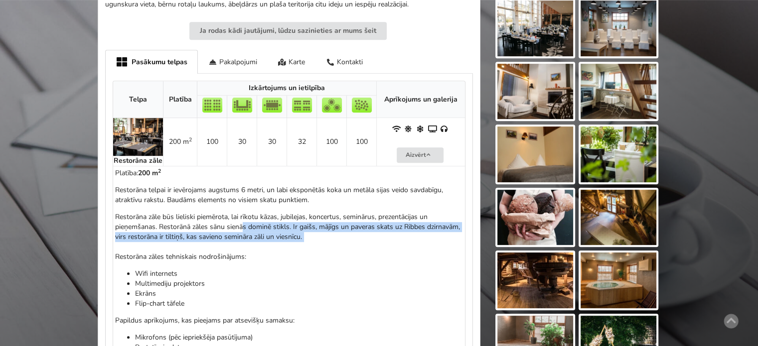
drag, startPoint x: 248, startPoint y: 223, endPoint x: 337, endPoint y: 243, distance: 91.4
click at [335, 242] on p "Restorāna zāle būs lieliski piemērota, lai rīkotu kāzas, jubilejas, koncertus, …" at bounding box center [289, 237] width 348 height 50
click at [337, 243] on p "Restorāna zāle būs lieliski piemērota, lai rīkotu kāzas, jubilejas, koncertus, …" at bounding box center [289, 237] width 348 height 50
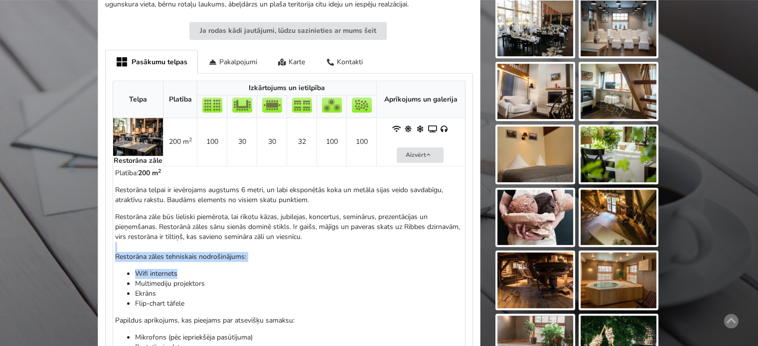
drag, startPoint x: 193, startPoint y: 263, endPoint x: 252, endPoint y: 279, distance: 61.2
click at [250, 278] on div "Restorāna telpai ir ievērojams augstums 6 metri, un labi eksponētās koka un met…" at bounding box center [289, 273] width 348 height 177
click at [252, 279] on li "Multimediju projektors" at bounding box center [299, 284] width 328 height 10
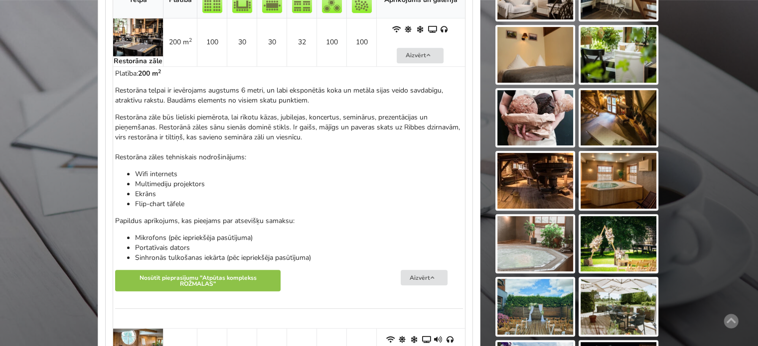
scroll to position [847, 0]
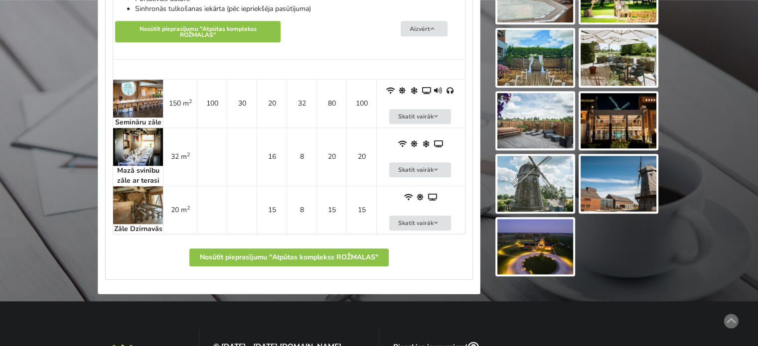
click at [269, 99] on td "20" at bounding box center [272, 103] width 30 height 48
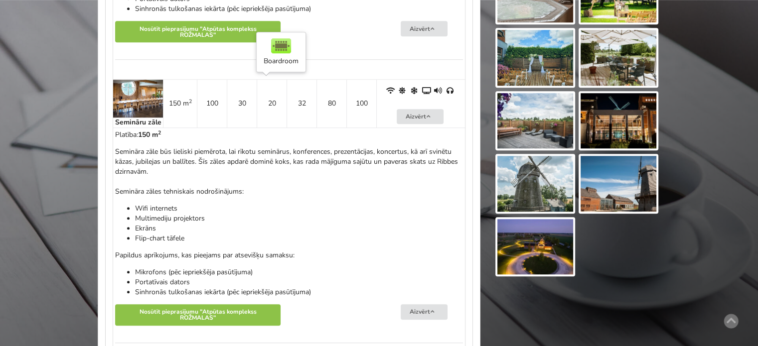
click at [285, 117] on td "20" at bounding box center [272, 103] width 30 height 48
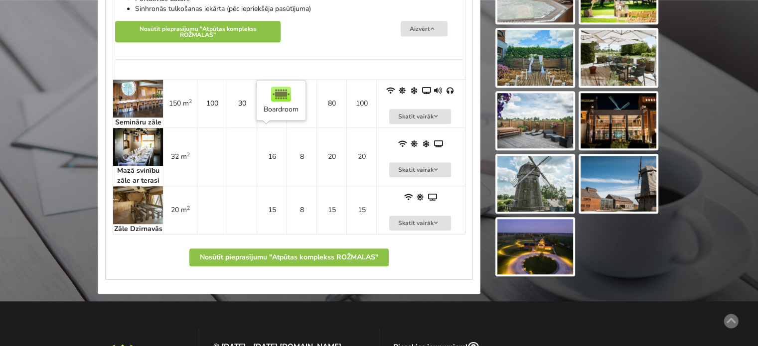
click at [271, 149] on td "16" at bounding box center [272, 157] width 30 height 58
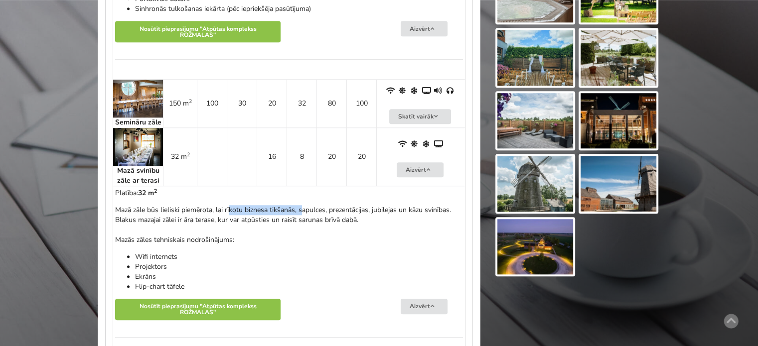
drag, startPoint x: 246, startPoint y: 205, endPoint x: 333, endPoint y: 210, distance: 86.8
click at [331, 210] on p "Mazā zāle būs lieliski piemērota, lai rīkotu biznesa tikšanās, sapulces, prezen…" at bounding box center [289, 225] width 348 height 40
click at [338, 211] on p "Mazā zāle būs lieliski piemērota, lai rīkotu biznesa tikšanās, sapulces, prezen…" at bounding box center [289, 225] width 348 height 40
drag, startPoint x: 262, startPoint y: 217, endPoint x: 220, endPoint y: 214, distance: 41.4
click at [220, 214] on p "Mazā zāle būs lieliski piemērota, lai rīkotu biznesa tikšanās, sapulces, prezen…" at bounding box center [289, 225] width 348 height 40
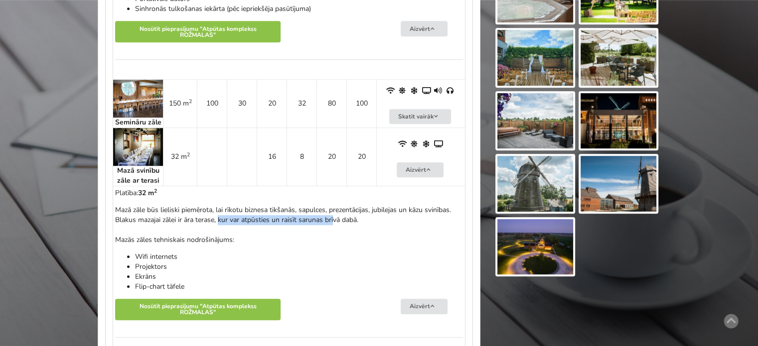
click at [220, 214] on p "Mazā zāle būs lieliski piemērota, lai rīkotu biznesa tikšanās, sapulces, prezen…" at bounding box center [289, 225] width 348 height 40
drag, startPoint x: 266, startPoint y: 211, endPoint x: 308, endPoint y: 215, distance: 42.0
click at [299, 213] on p "Mazā zāle būs lieliski piemērota, lai rīkotu biznesa tikšanās, sapulces, prezen…" at bounding box center [289, 225] width 348 height 40
click at [330, 218] on p "Mazā zāle būs lieliski piemērota, lai rīkotu biznesa tikšanās, sapulces, prezen…" at bounding box center [289, 225] width 348 height 40
click at [304, 168] on td "8" at bounding box center [301, 157] width 30 height 58
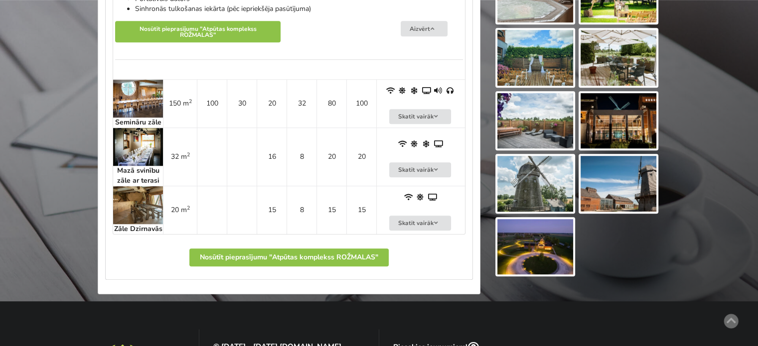
click at [304, 168] on td "8" at bounding box center [301, 157] width 30 height 58
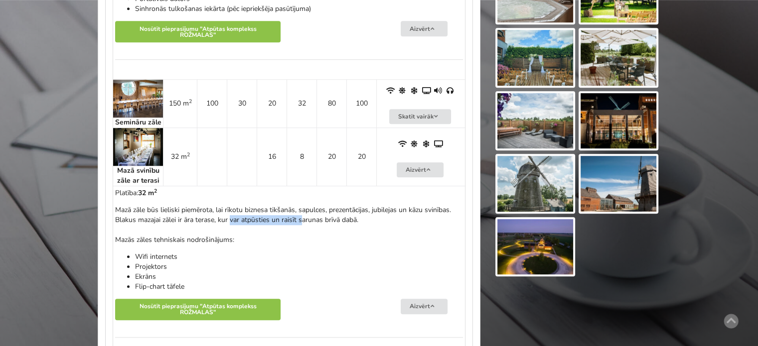
drag, startPoint x: 282, startPoint y: 219, endPoint x: 303, endPoint y: 221, distance: 21.5
click at [303, 221] on p "Mazā zāle būs lieliski piemērota, lai rīkotu biznesa tikšanās, sapulces, prezen…" at bounding box center [289, 225] width 348 height 40
drag, startPoint x: 302, startPoint y: 219, endPoint x: 172, endPoint y: 221, distance: 130.5
click at [182, 220] on p "Mazā zāle būs lieliski piemērota, lai rīkotu biznesa tikšanās, sapulces, prezen…" at bounding box center [289, 225] width 348 height 40
click at [172, 221] on p "Mazā zāle būs lieliski piemērota, lai rīkotu biznesa tikšanās, sapulces, prezen…" at bounding box center [289, 225] width 348 height 40
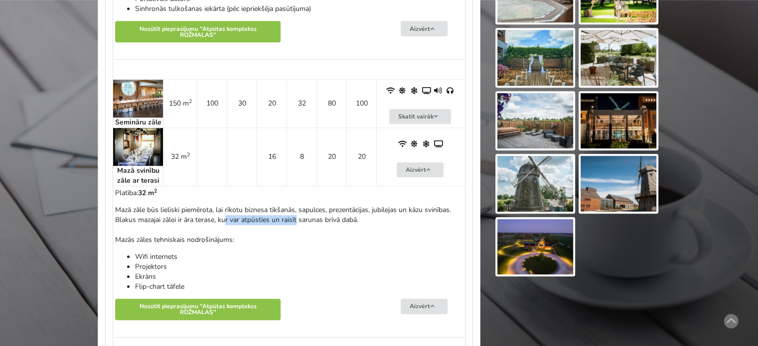
click at [335, 220] on p "Mazā zāle būs lieliski piemērota, lai rīkotu biznesa tikšanās, sapulces, prezen…" at bounding box center [289, 225] width 348 height 40
click at [357, 220] on p "Mazā zāle būs lieliski piemērota, lai rīkotu biznesa tikšanās, sapulces, prezen…" at bounding box center [289, 225] width 348 height 40
click at [336, 163] on td "20" at bounding box center [331, 157] width 30 height 58
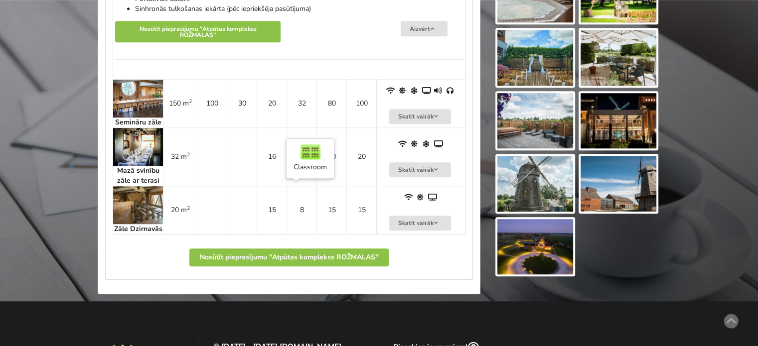
click at [286, 212] on td "8" at bounding box center [301, 210] width 30 height 48
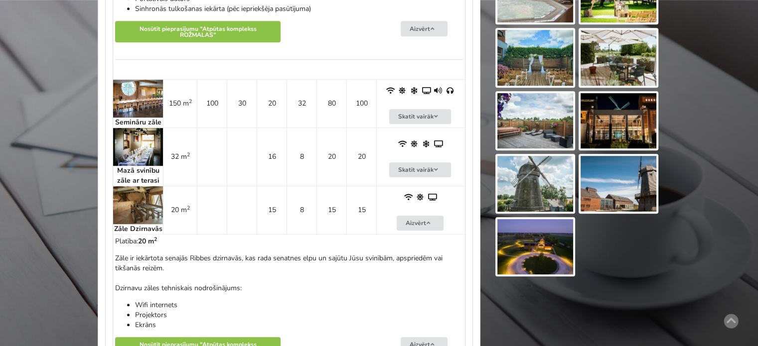
click at [127, 207] on img at bounding box center [138, 205] width 50 height 38
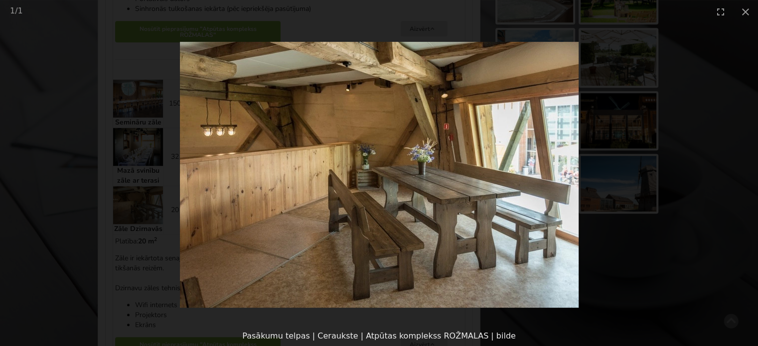
click at [684, 253] on picture at bounding box center [379, 174] width 758 height 303
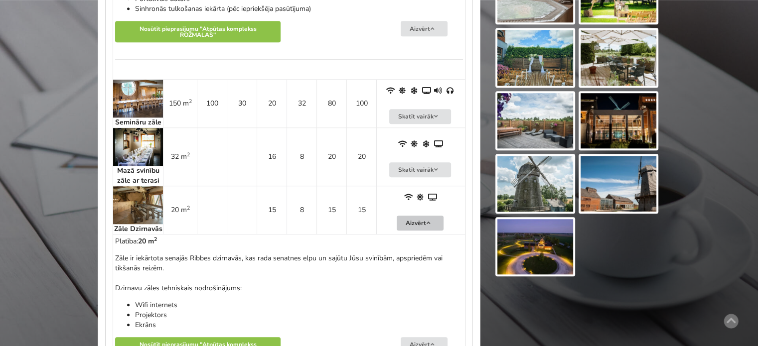
click at [433, 219] on button "Aizvērt" at bounding box center [420, 223] width 47 height 15
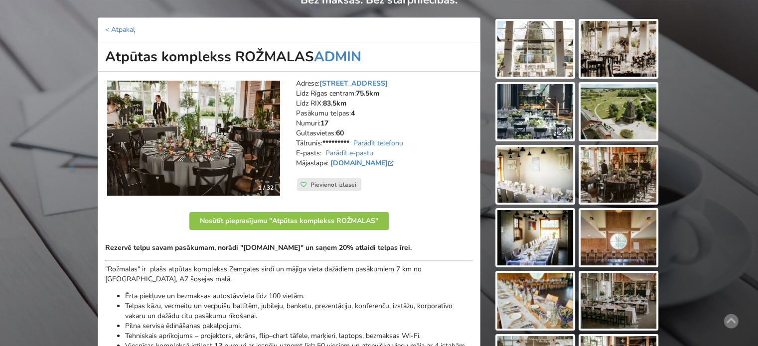
scroll to position [0, 0]
